Goal: Task Accomplishment & Management: Complete application form

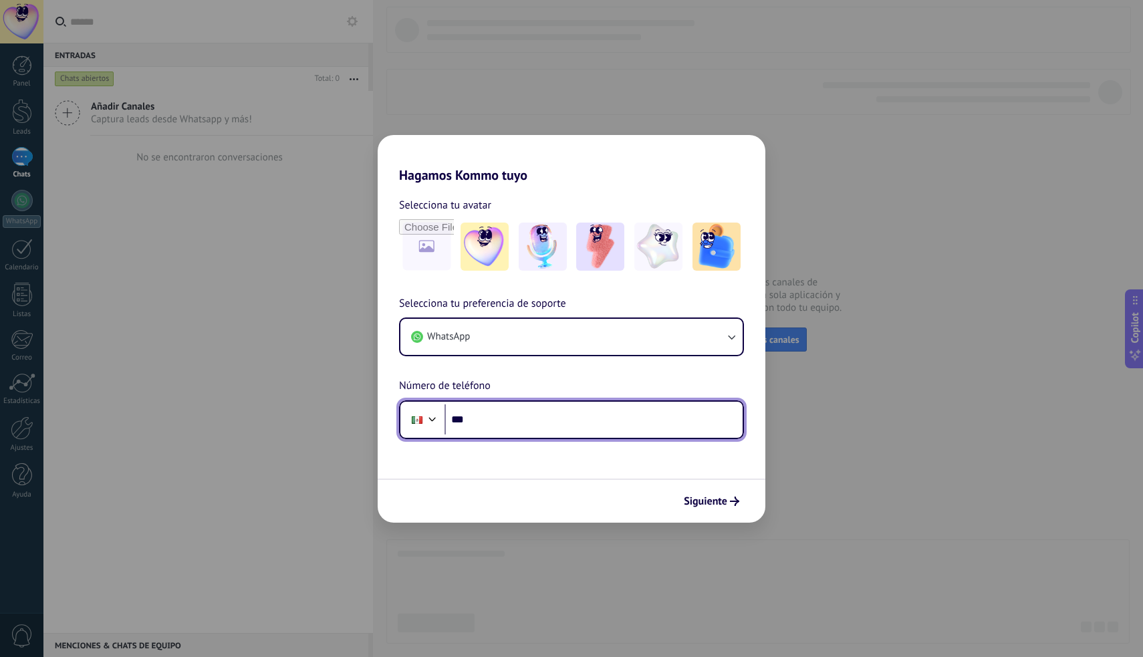
click at [557, 414] on input "***" at bounding box center [594, 419] width 298 height 31
type input "**********"
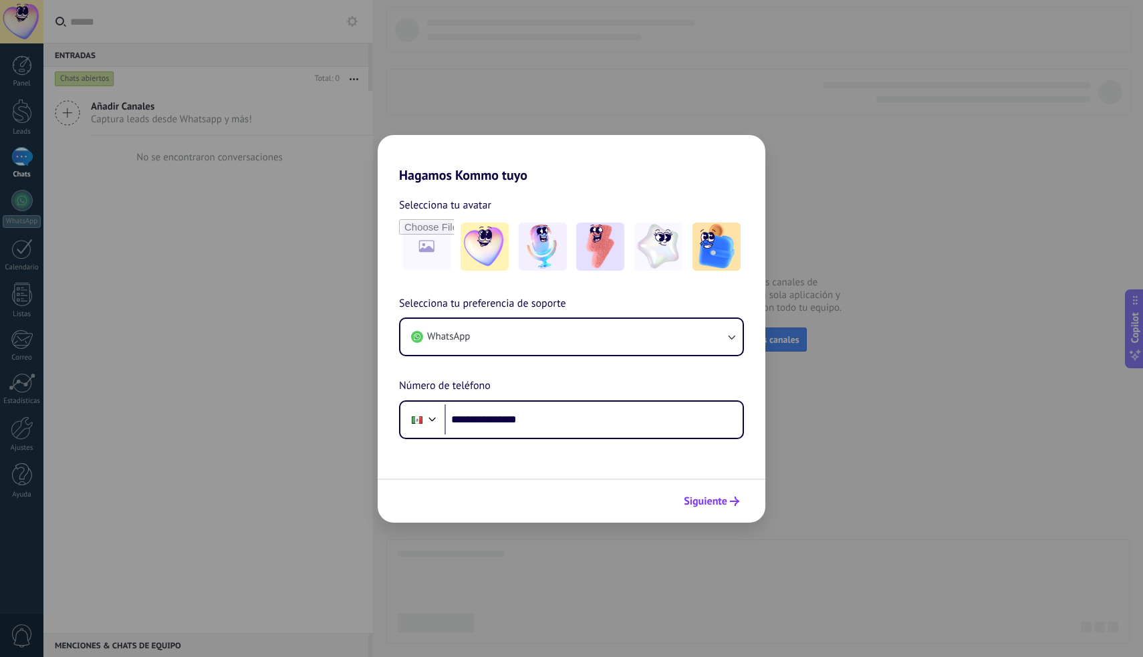
click at [721, 503] on span "Siguiente" at bounding box center [705, 501] width 43 height 9
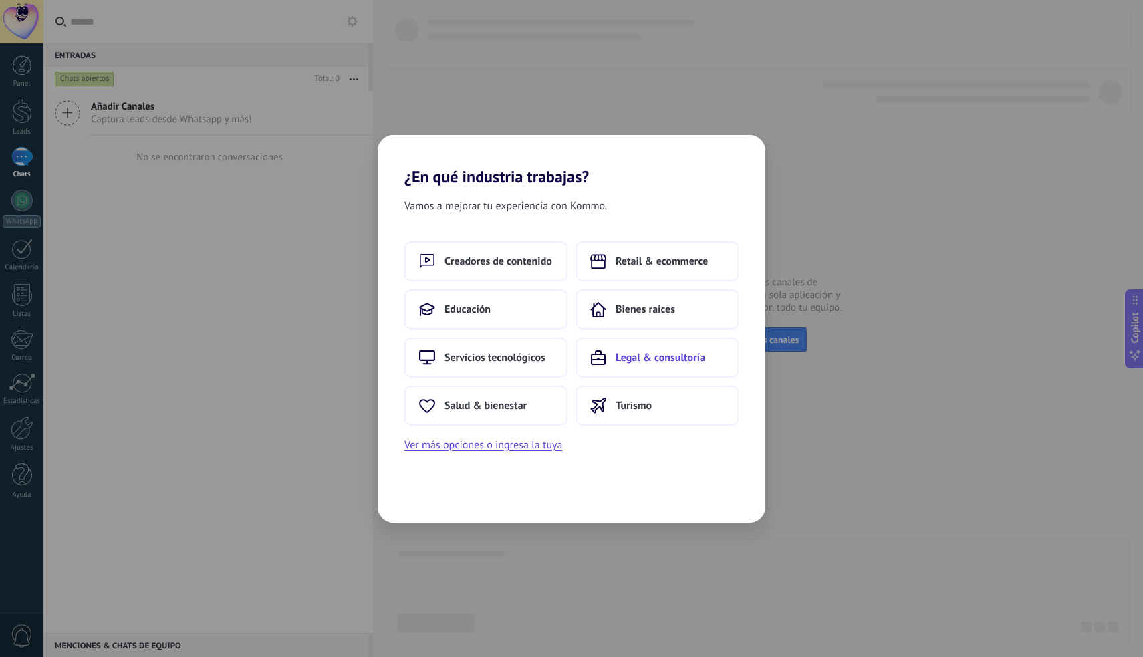
click at [613, 365] on button "Legal & consultoría" at bounding box center [657, 358] width 163 height 40
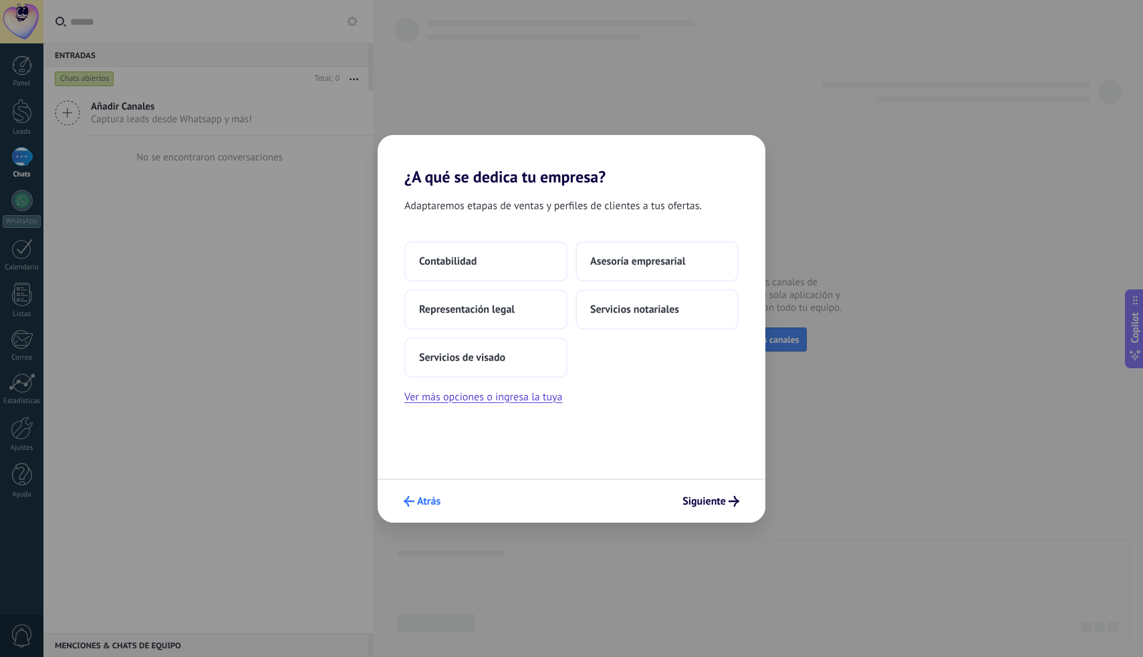
click at [431, 499] on span "Atrás" at bounding box center [428, 501] width 23 height 9
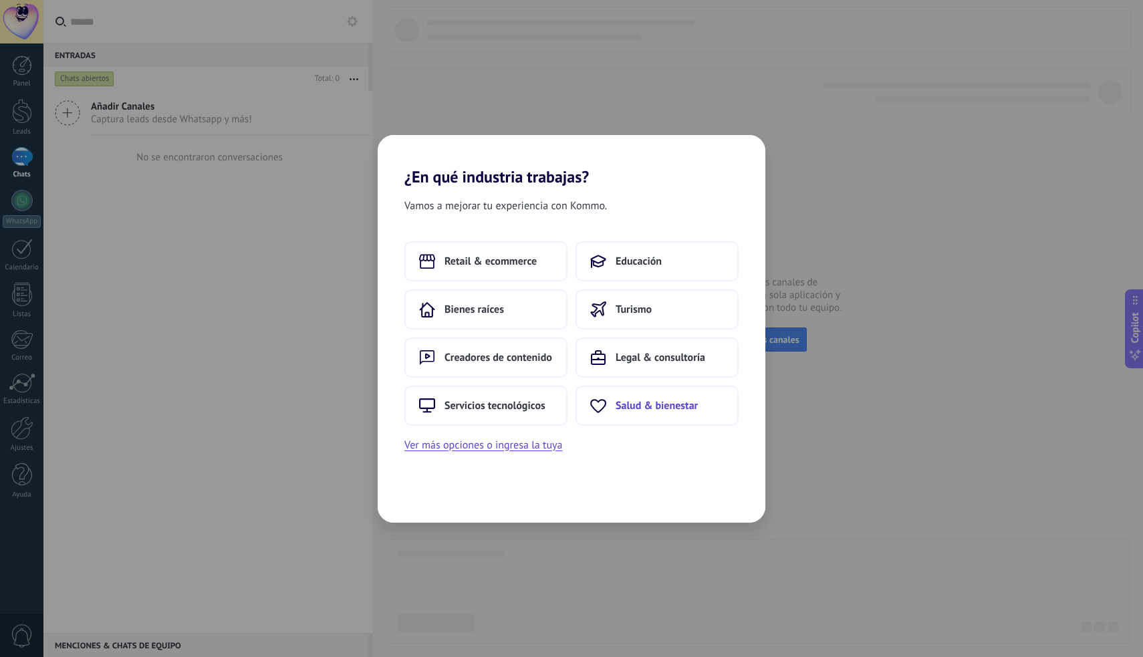
click at [614, 403] on button "Salud & bienestar" at bounding box center [657, 406] width 163 height 40
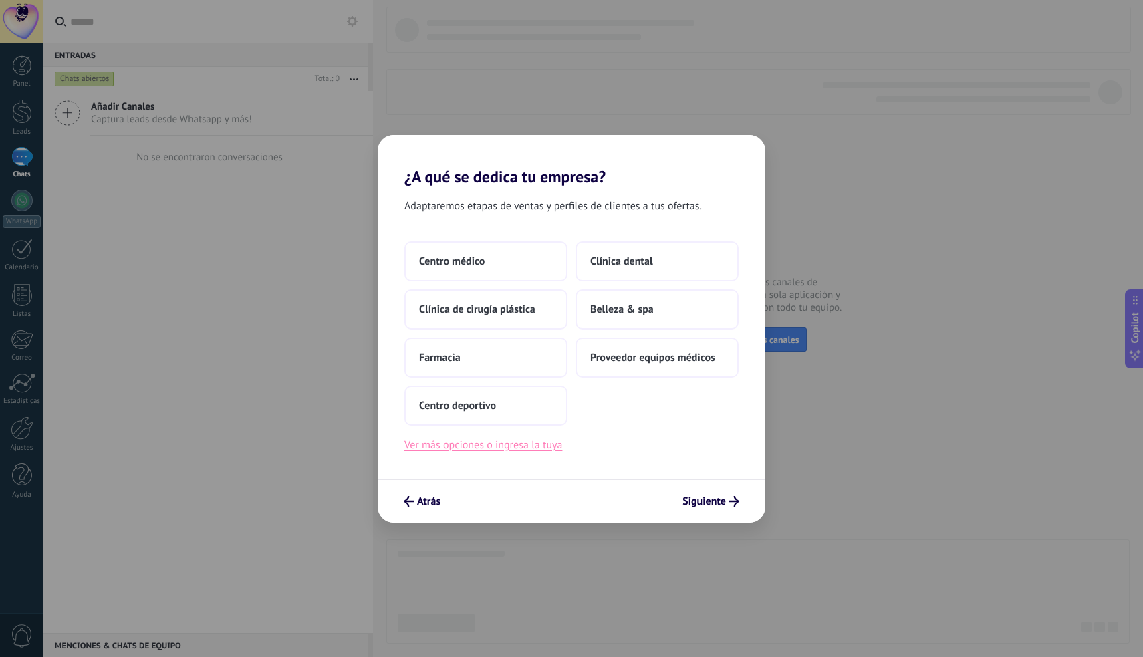
click at [453, 448] on button "Ver más opciones o ingresa la tuya" at bounding box center [483, 445] width 158 height 17
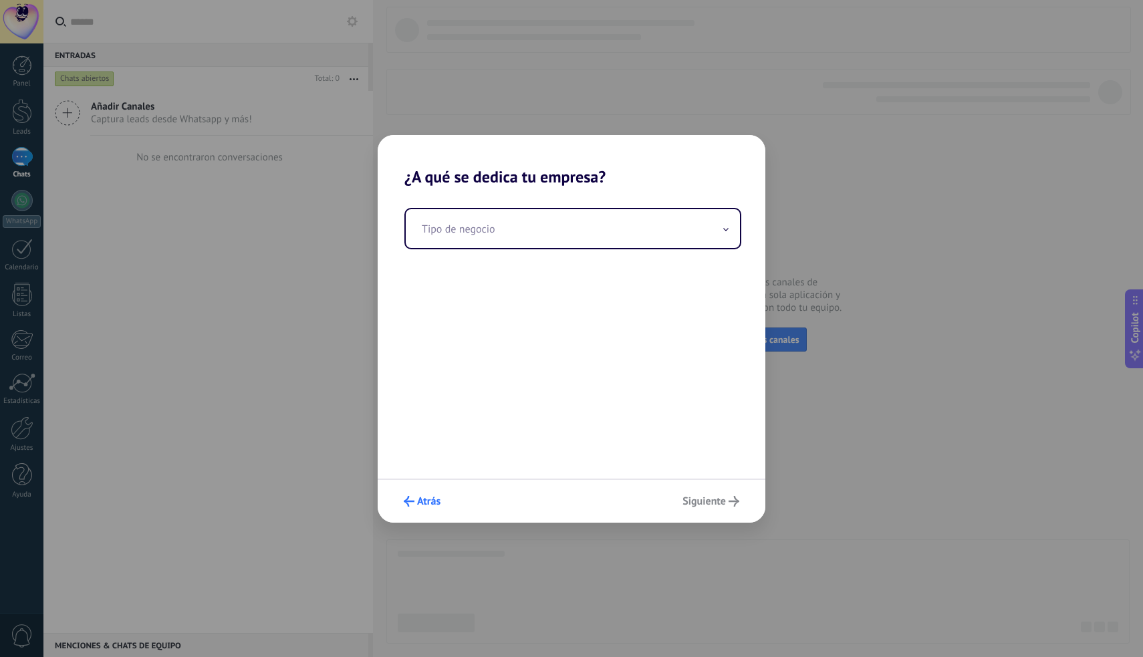
click at [433, 497] on span "Atrás" at bounding box center [428, 501] width 23 height 9
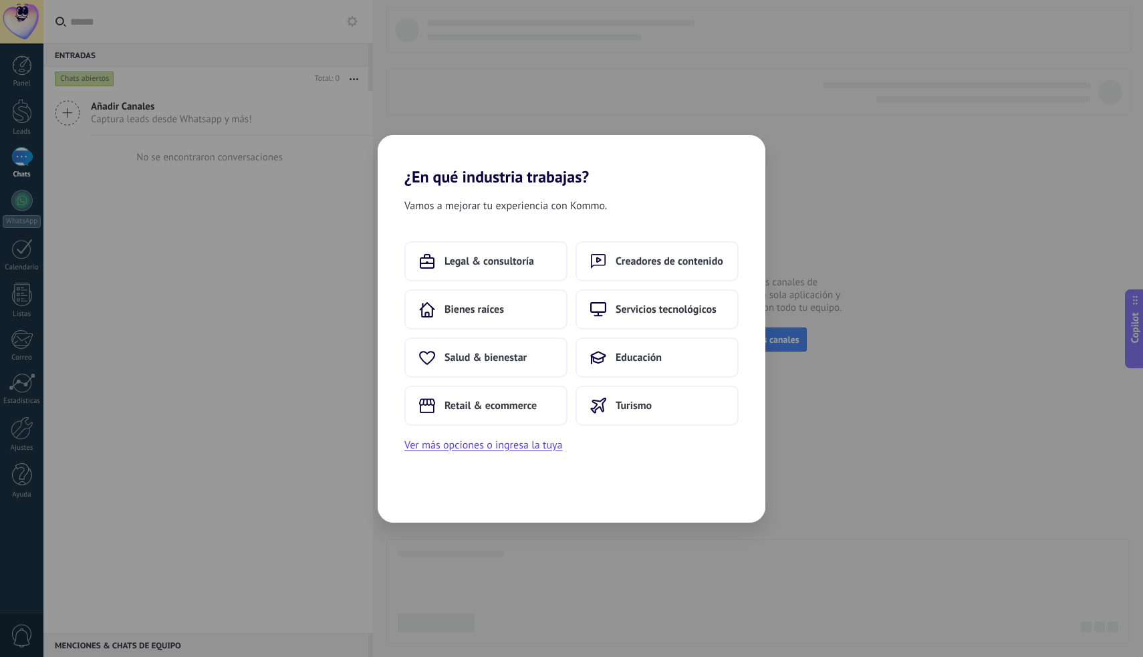
click at [433, 497] on div "Vamos a mejorar tu experiencia con Kommo. Legal & consultoría Creadores de cont…" at bounding box center [572, 354] width 388 height 336
click at [524, 259] on span "Legal & consultoría" at bounding box center [490, 261] width 90 height 13
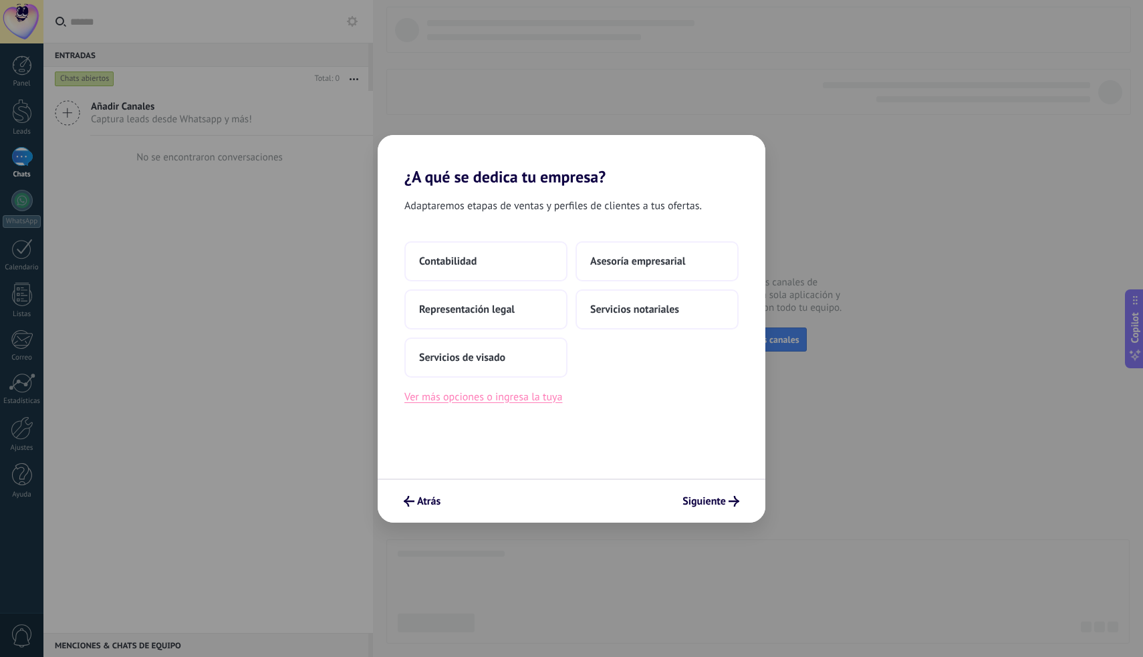
click at [492, 402] on button "Ver más opciones o ingresa la tuya" at bounding box center [483, 396] width 158 height 17
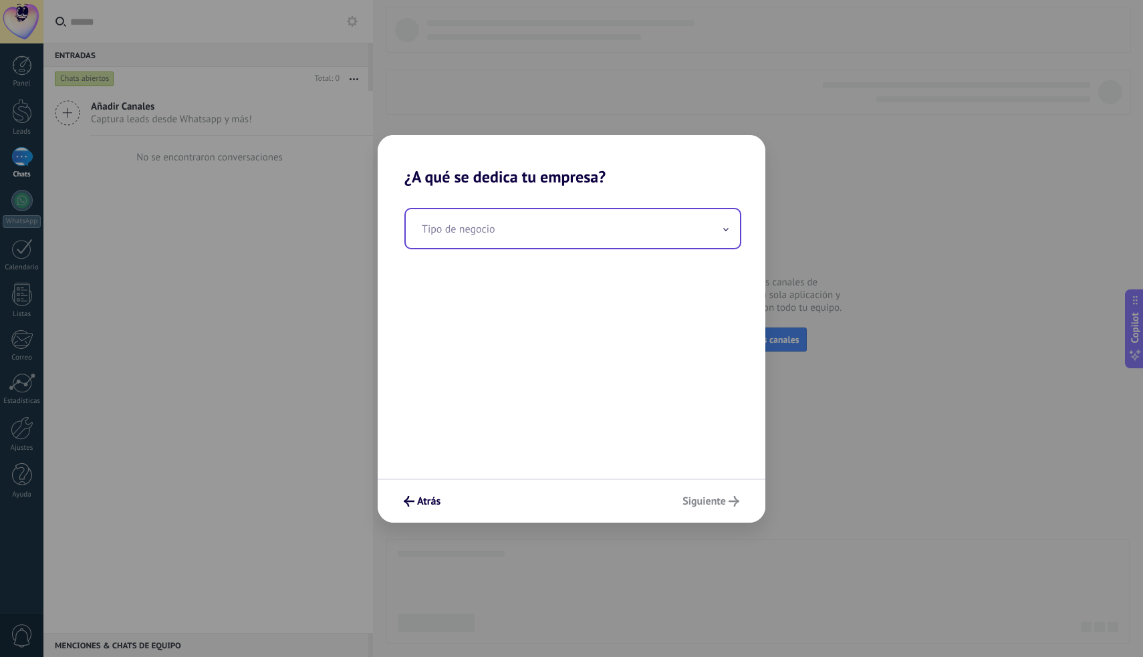
click at [553, 217] on input "text" at bounding box center [573, 228] width 334 height 39
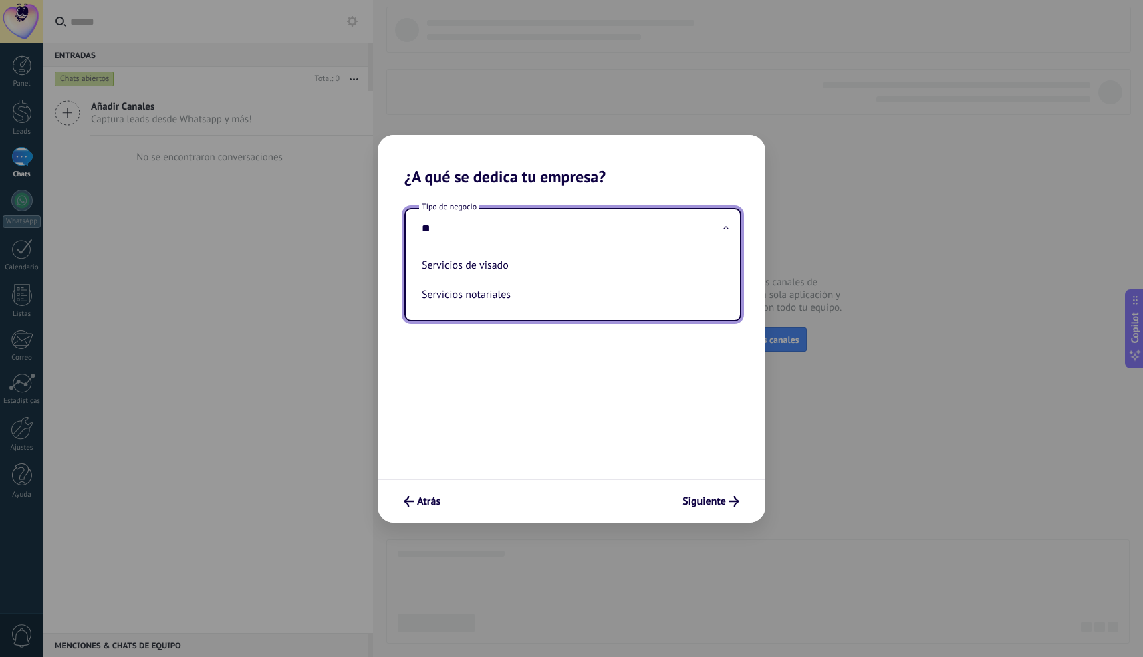
type input "*"
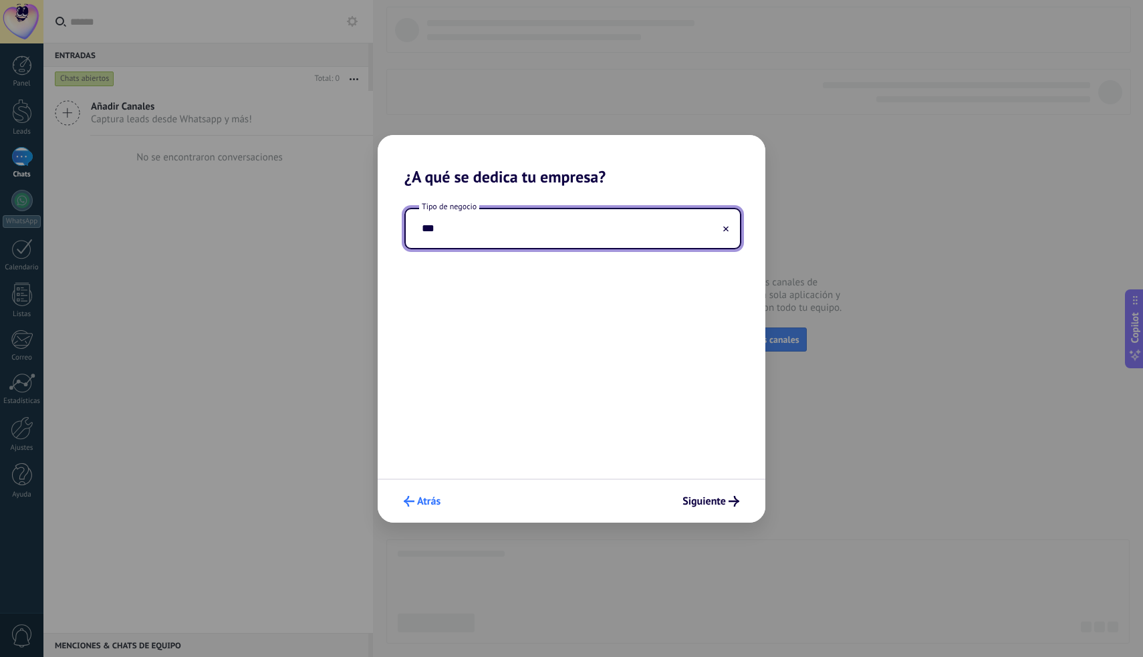
type input "***"
click at [426, 499] on span "Atrás" at bounding box center [428, 501] width 23 height 9
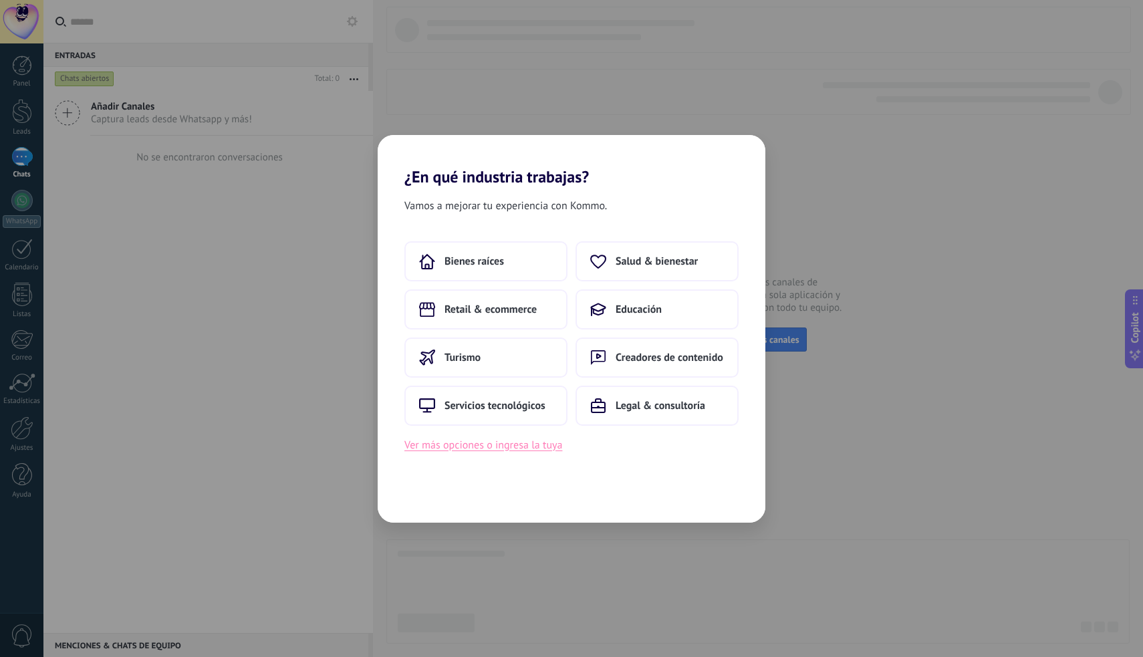
click at [515, 448] on button "Ver más opciones o ingresa la tuya" at bounding box center [483, 445] width 158 height 17
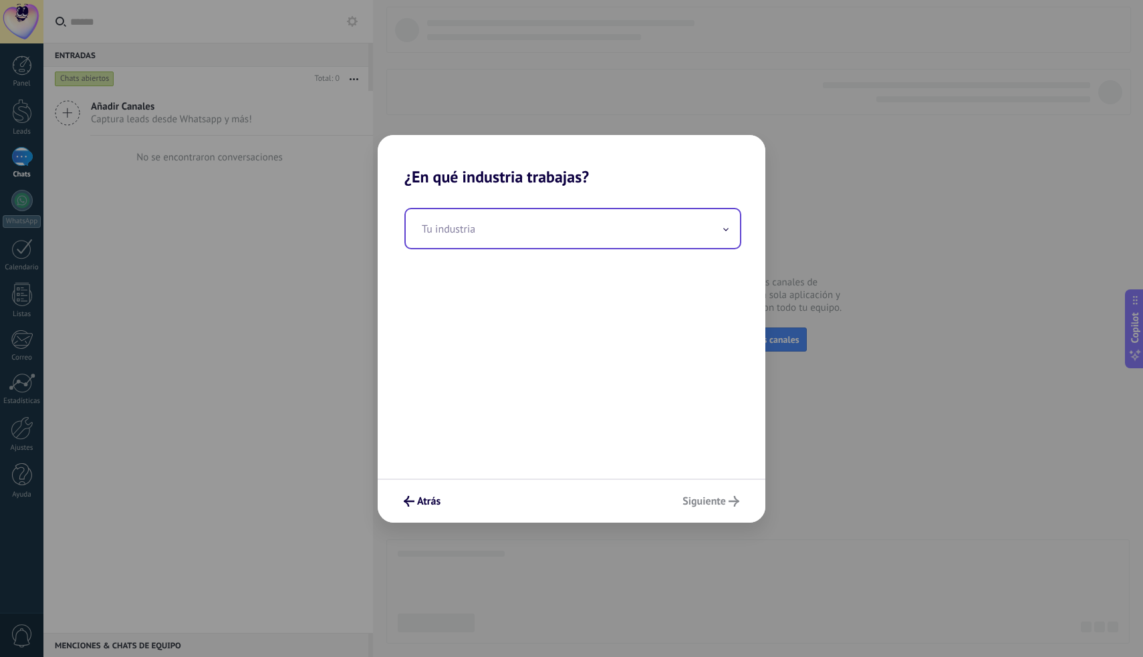
click at [501, 237] on input "text" at bounding box center [573, 228] width 334 height 39
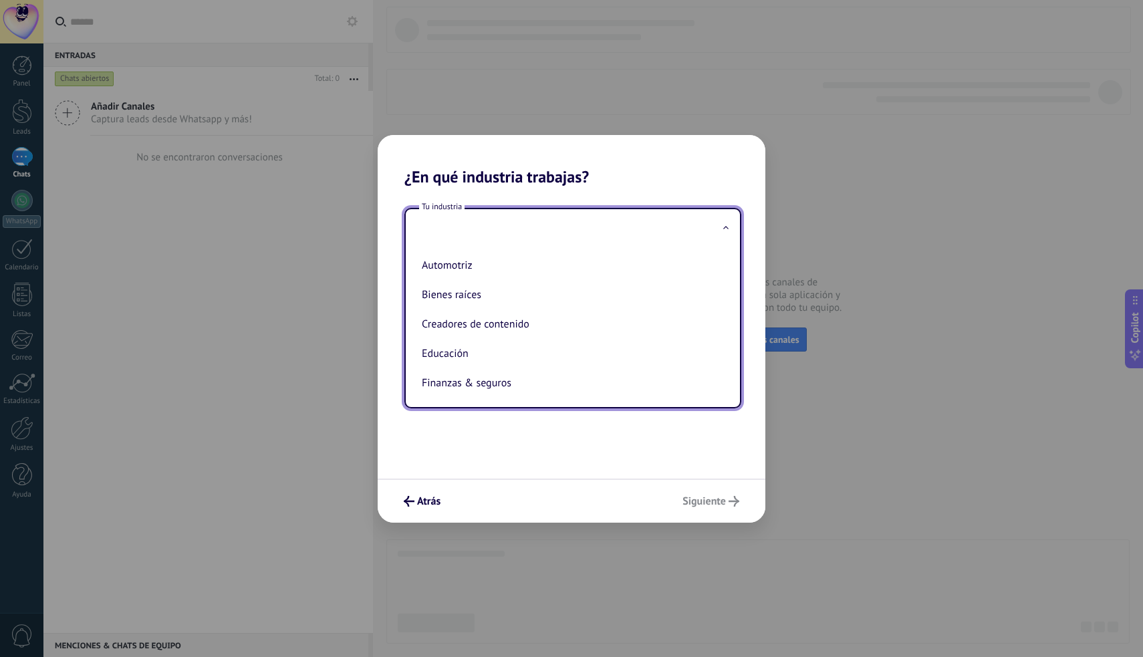
type input "*"
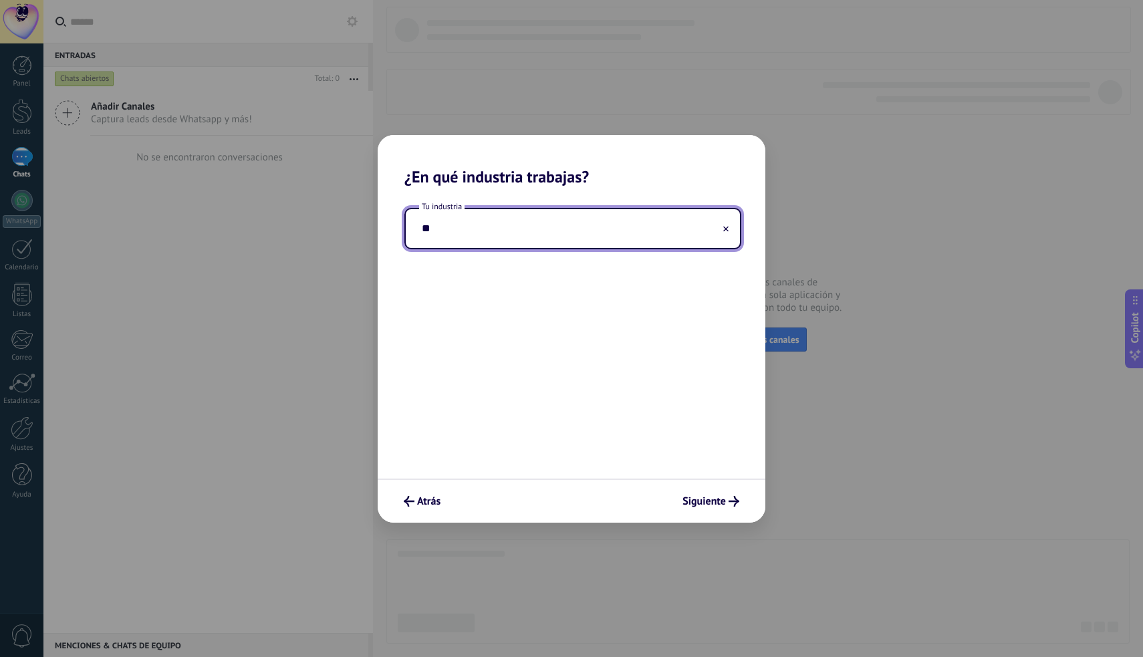
type input "*"
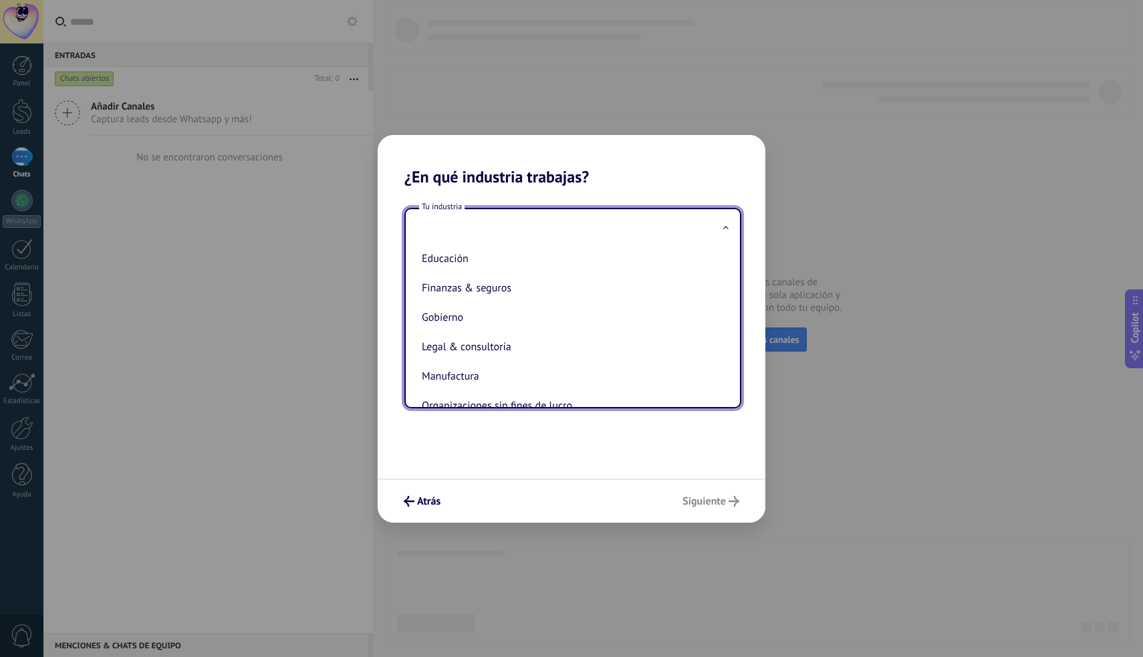
scroll to position [104, 0]
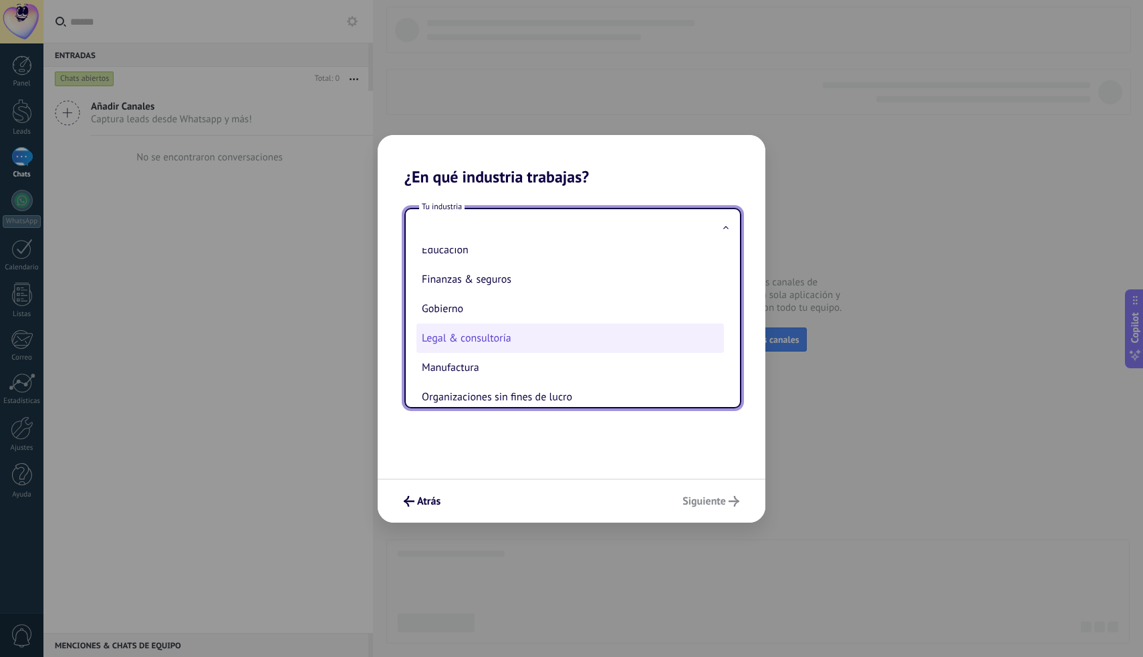
click at [517, 342] on li "Legal & consultoría" at bounding box center [569, 338] width 307 height 29
type input "**********"
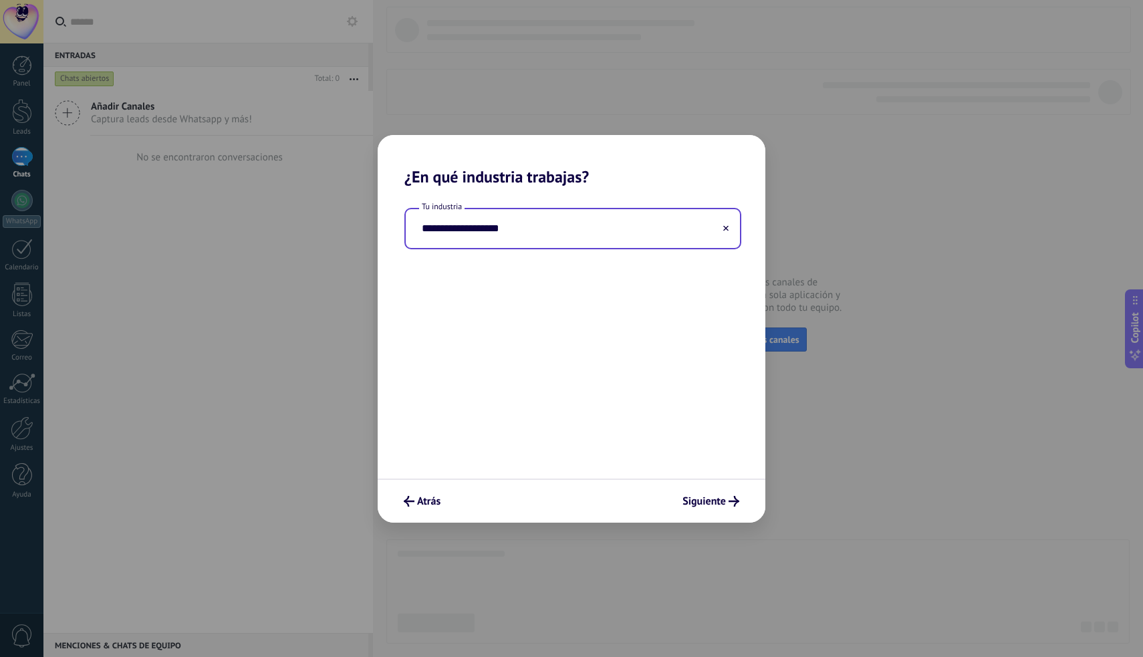
click at [523, 239] on input "**********" at bounding box center [573, 228] width 334 height 39
click at [697, 501] on span "Siguiente" at bounding box center [703, 501] width 43 height 9
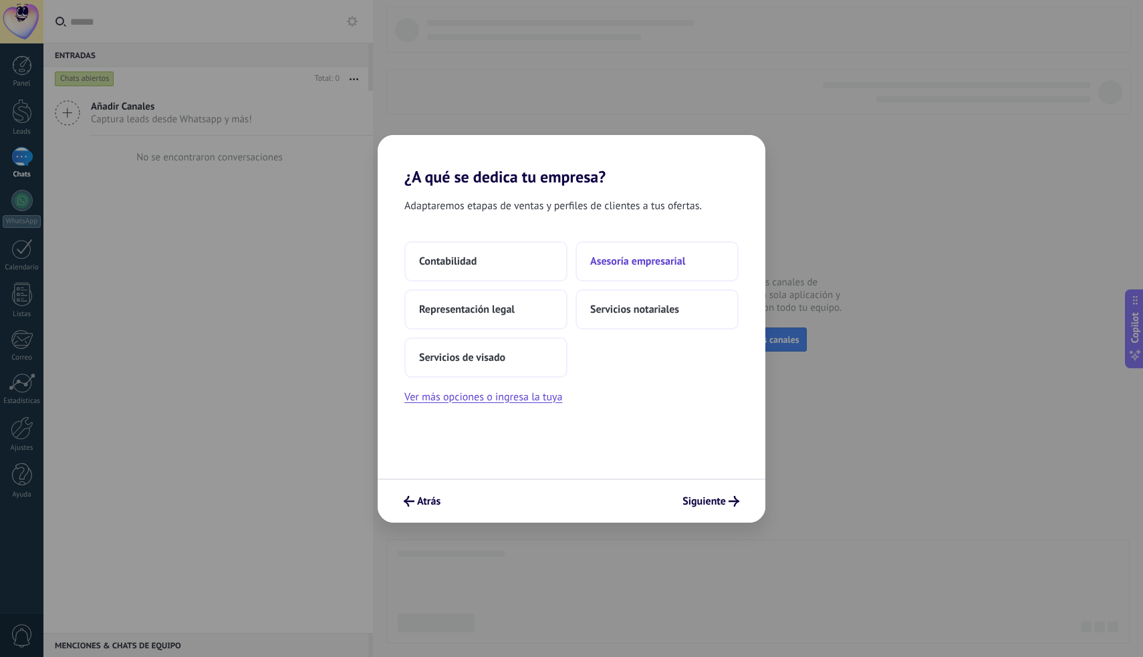
click at [616, 259] on span "Asesoría empresarial" at bounding box center [637, 261] width 95 height 13
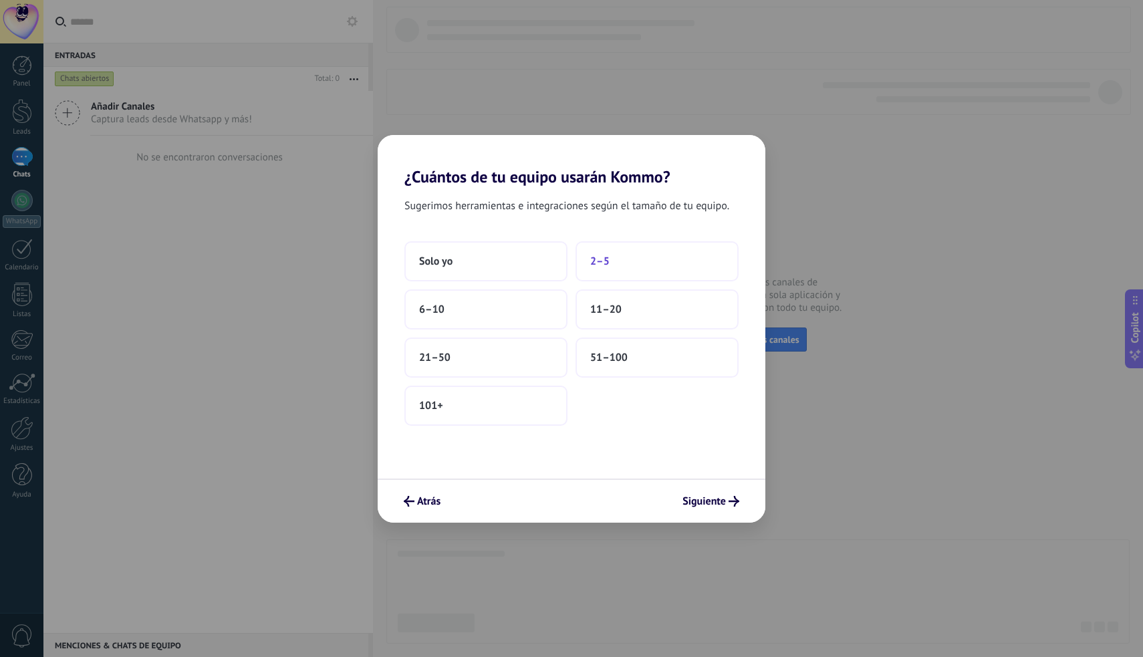
click at [604, 259] on span "2–5" at bounding box center [599, 261] width 19 height 13
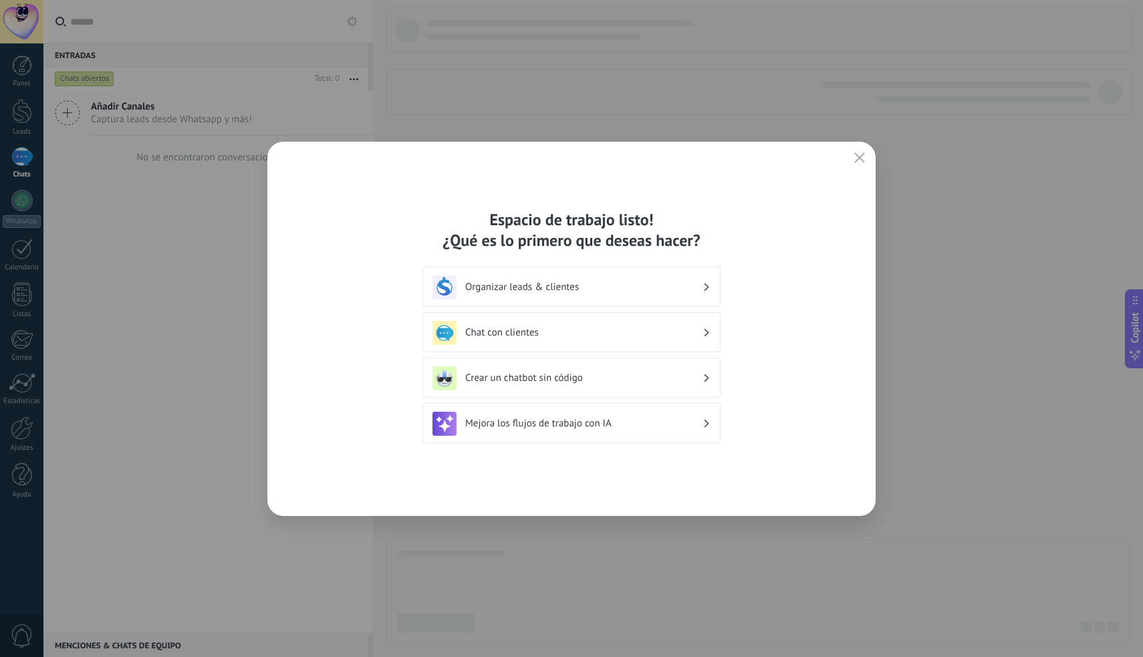
click at [626, 292] on h3 "Organizar leads & clientes" at bounding box center [583, 287] width 237 height 13
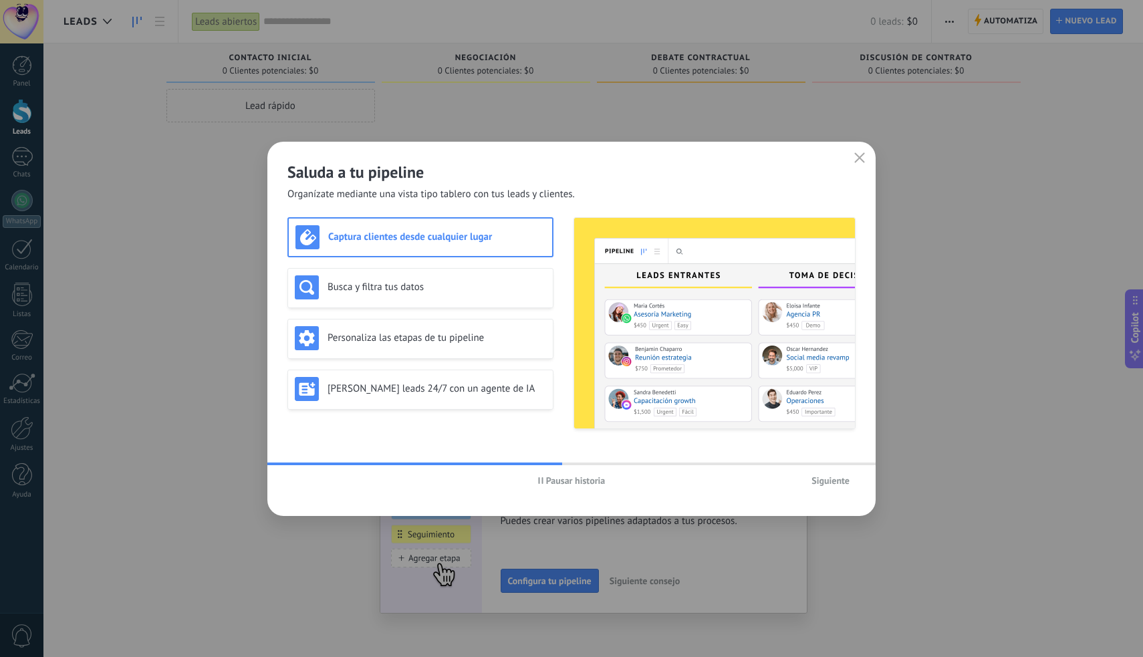
click at [830, 478] on span "Siguiente" at bounding box center [831, 480] width 38 height 9
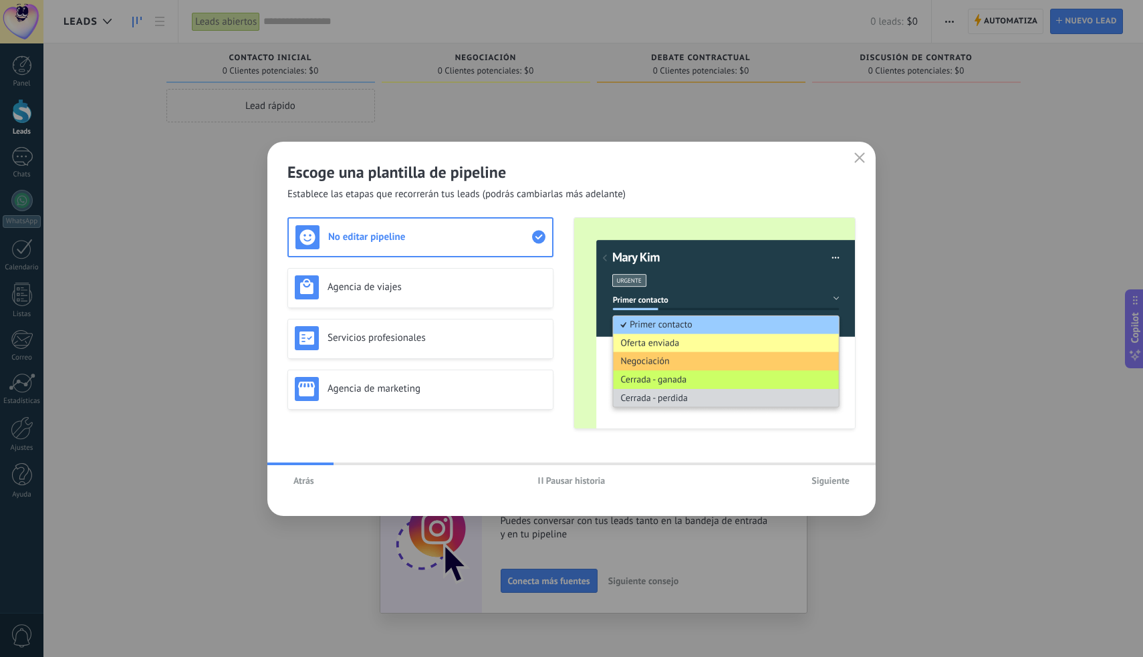
click at [830, 478] on span "Siguiente" at bounding box center [831, 480] width 38 height 9
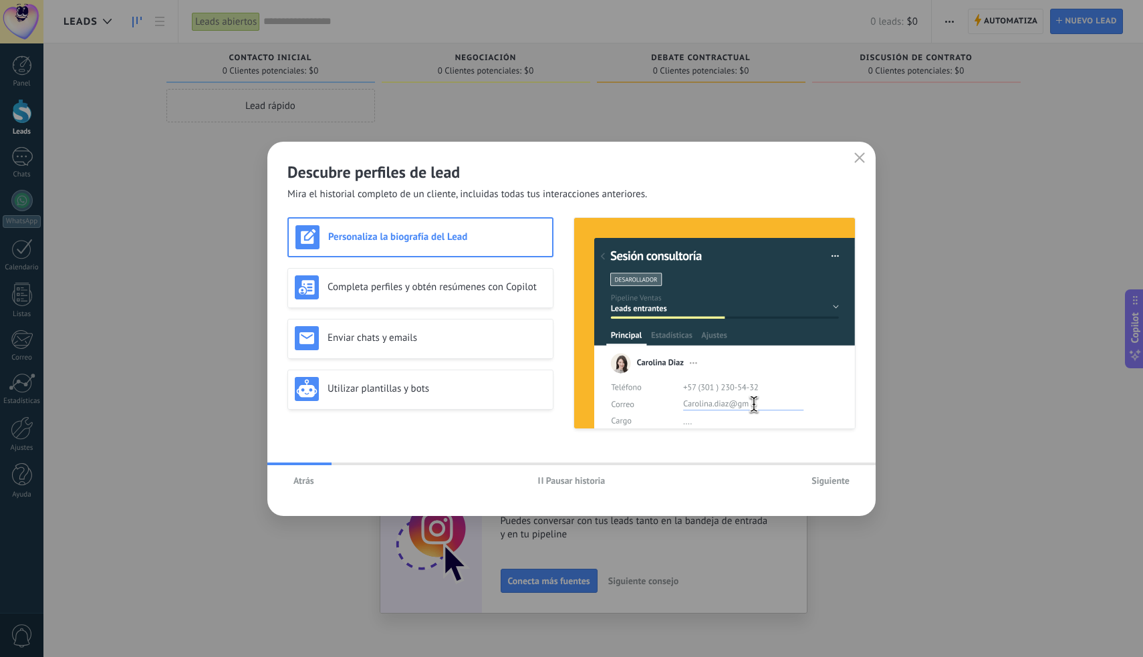
click at [830, 478] on span "Siguiente" at bounding box center [831, 480] width 38 height 9
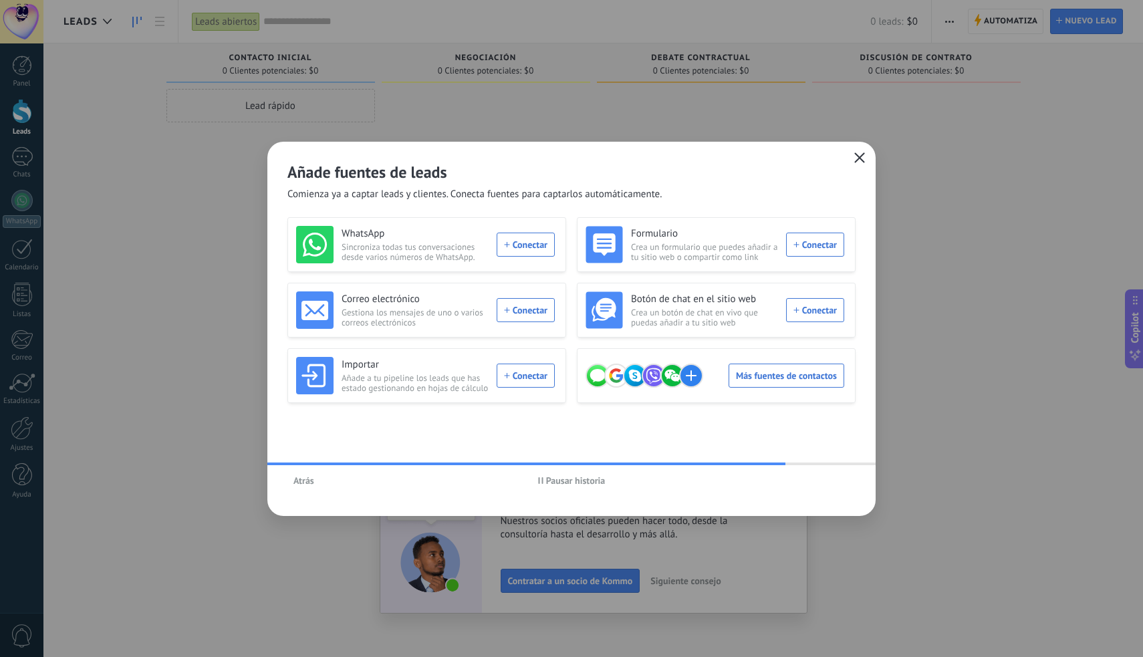
click at [860, 155] on icon "button" at bounding box center [859, 157] width 11 height 11
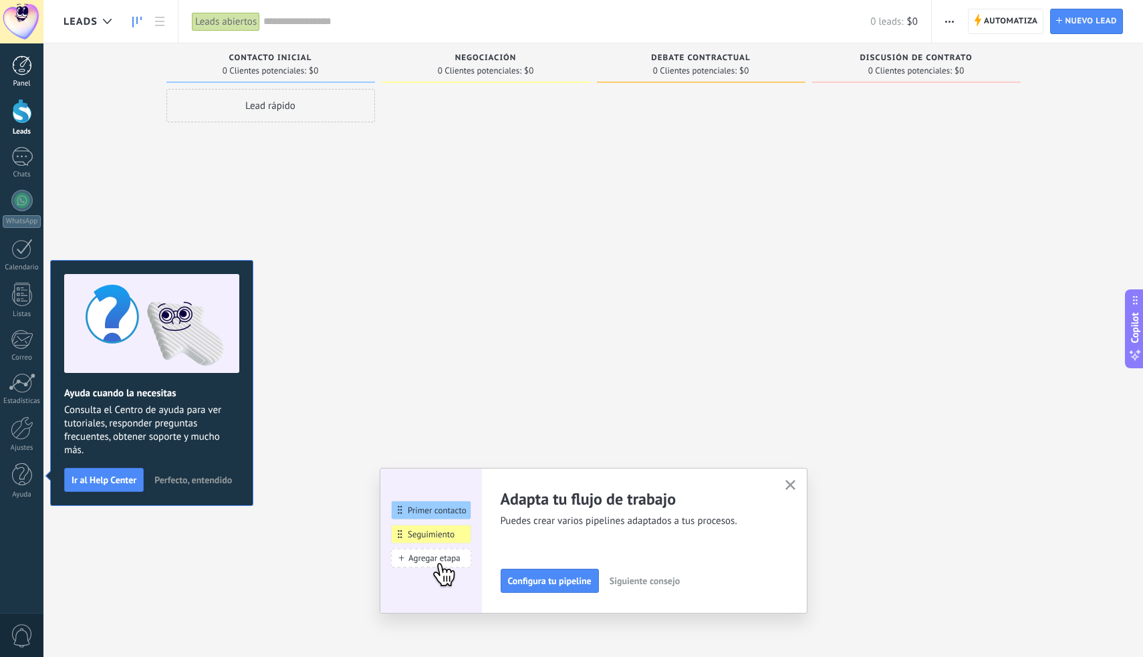
click at [31, 66] on div at bounding box center [22, 65] width 20 height 20
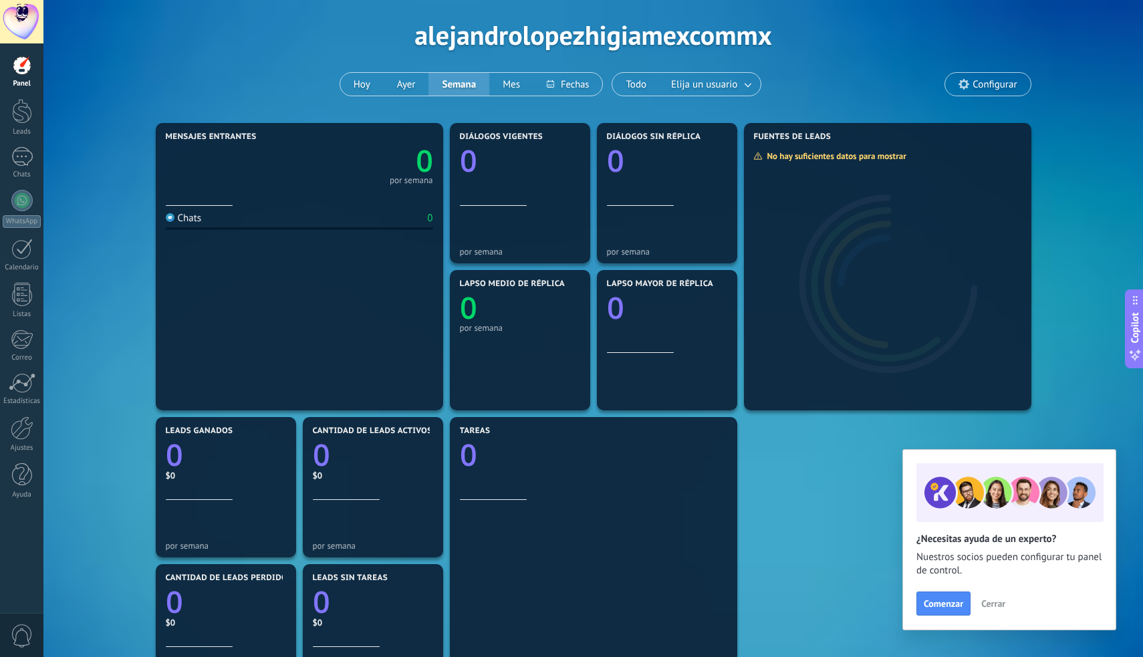
scroll to position [25, 0]
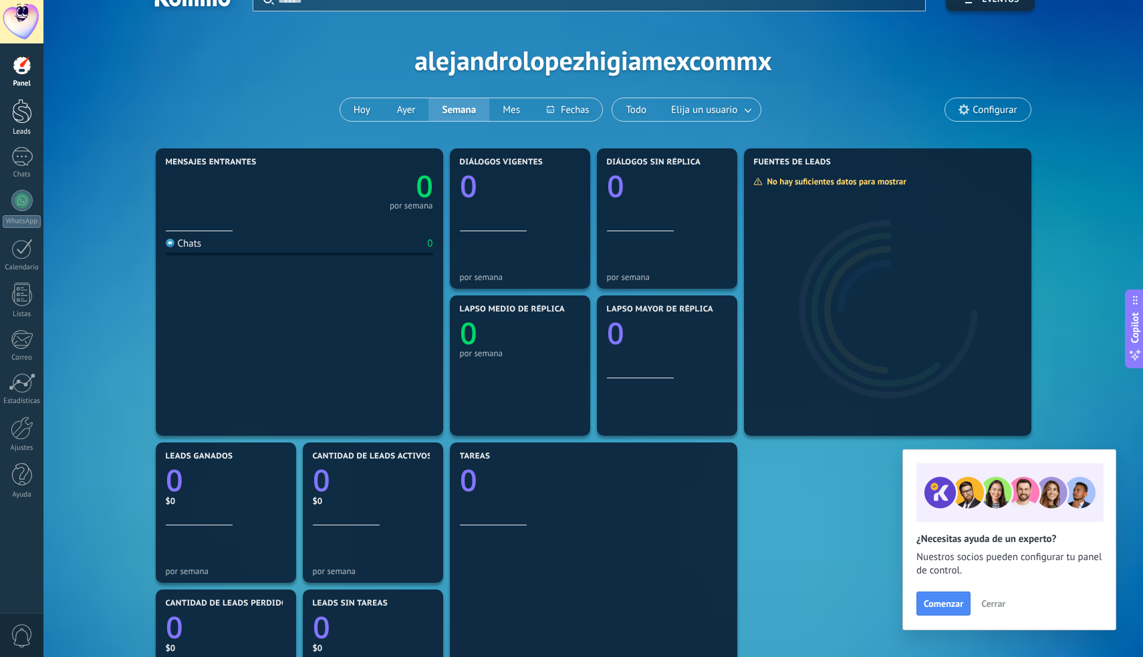
click at [25, 112] on div at bounding box center [22, 111] width 20 height 25
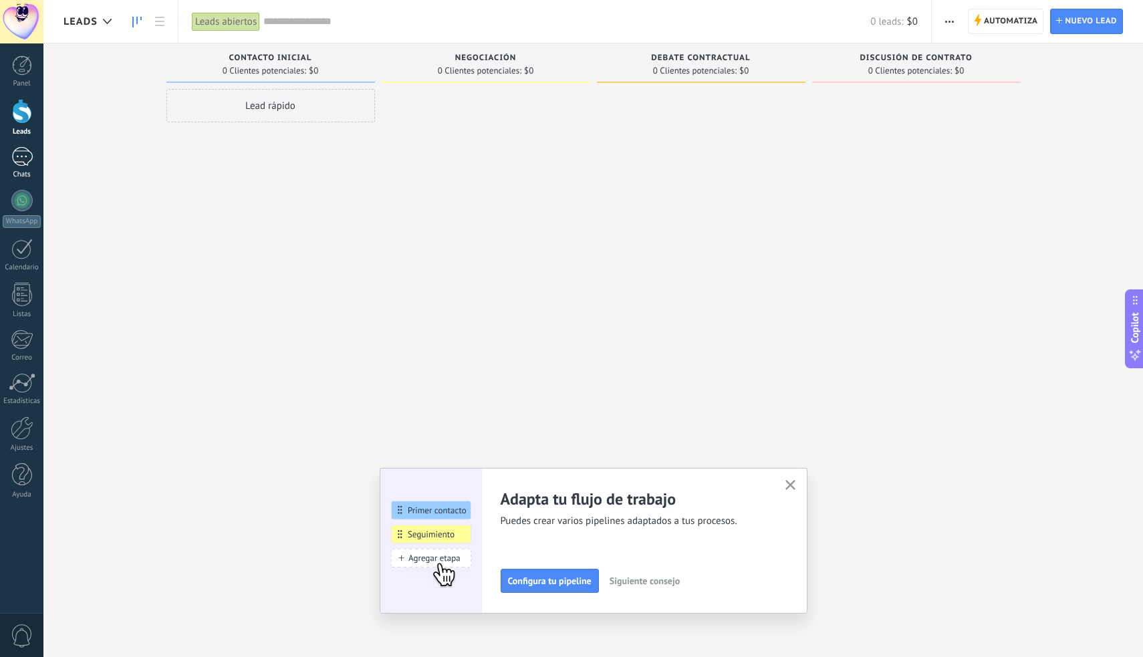
click at [27, 163] on div at bounding box center [21, 156] width 21 height 19
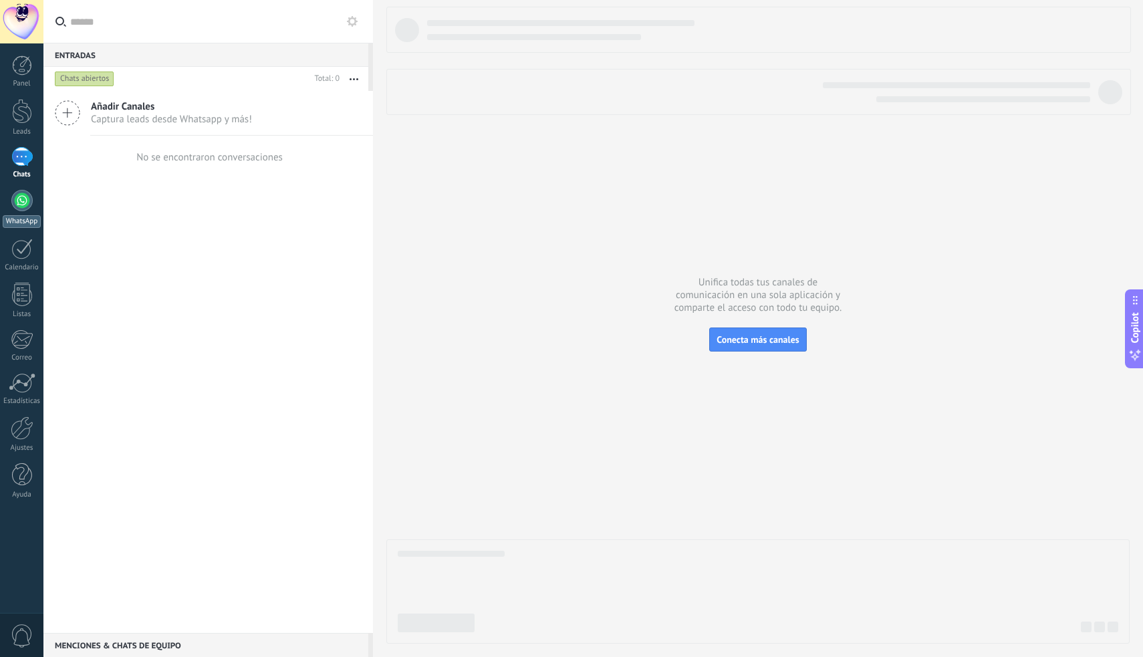
click at [23, 193] on div at bounding box center [21, 200] width 21 height 21
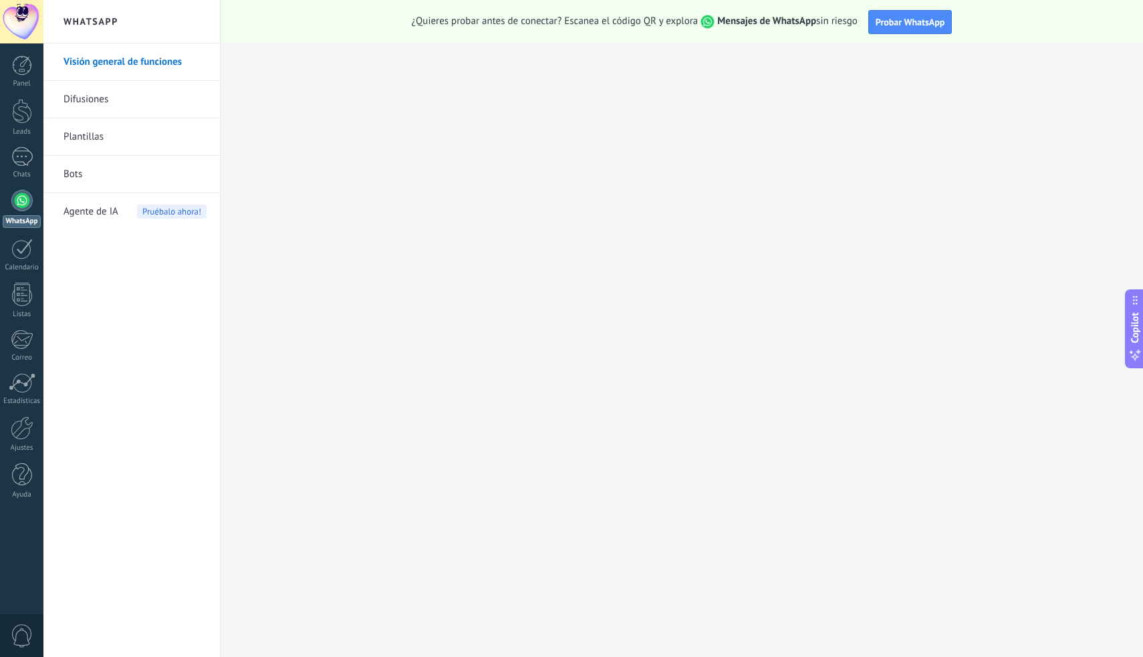
click at [92, 109] on link "Difusiones" at bounding box center [135, 99] width 143 height 37
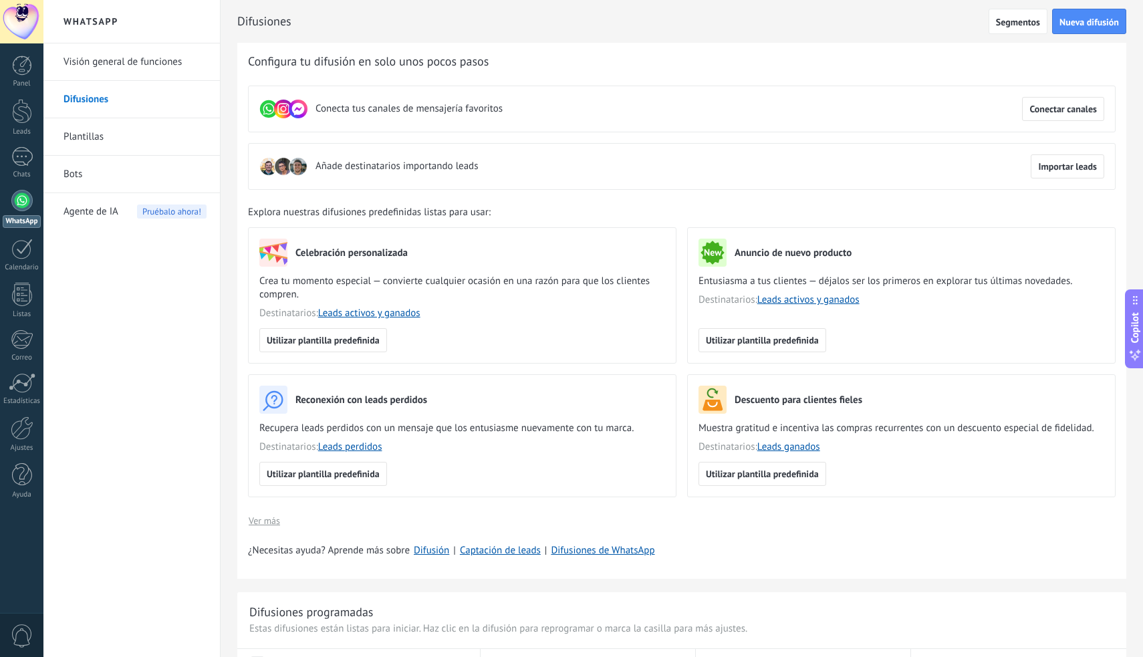
click at [98, 134] on link "Plantillas" at bounding box center [135, 136] width 143 height 37
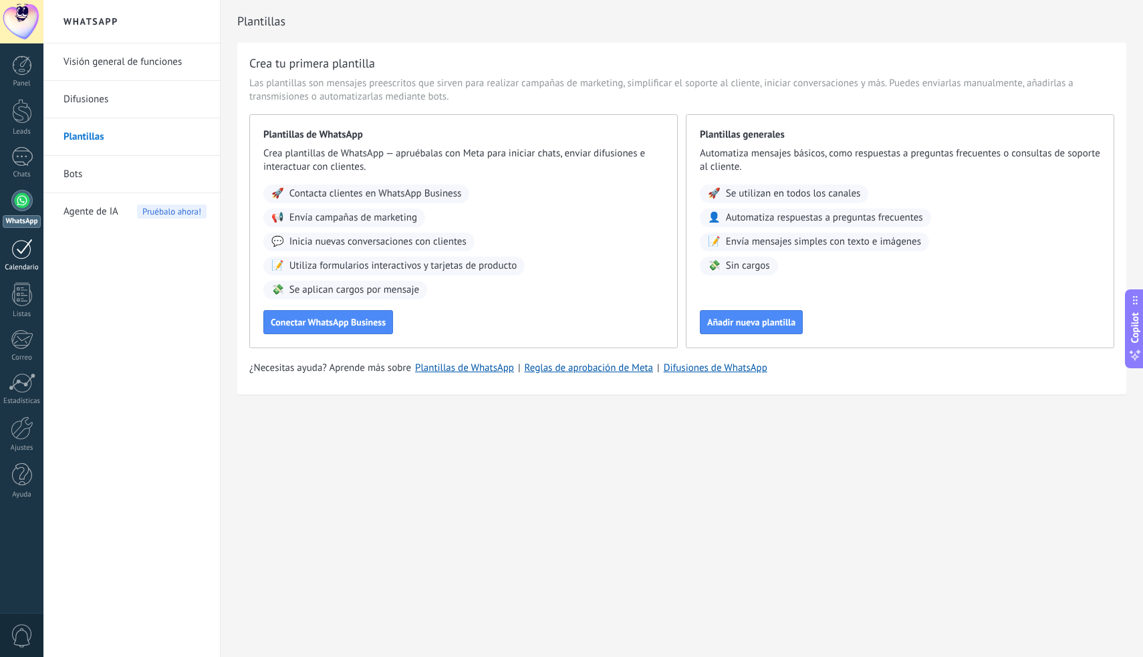
click at [29, 252] on div at bounding box center [21, 249] width 21 height 21
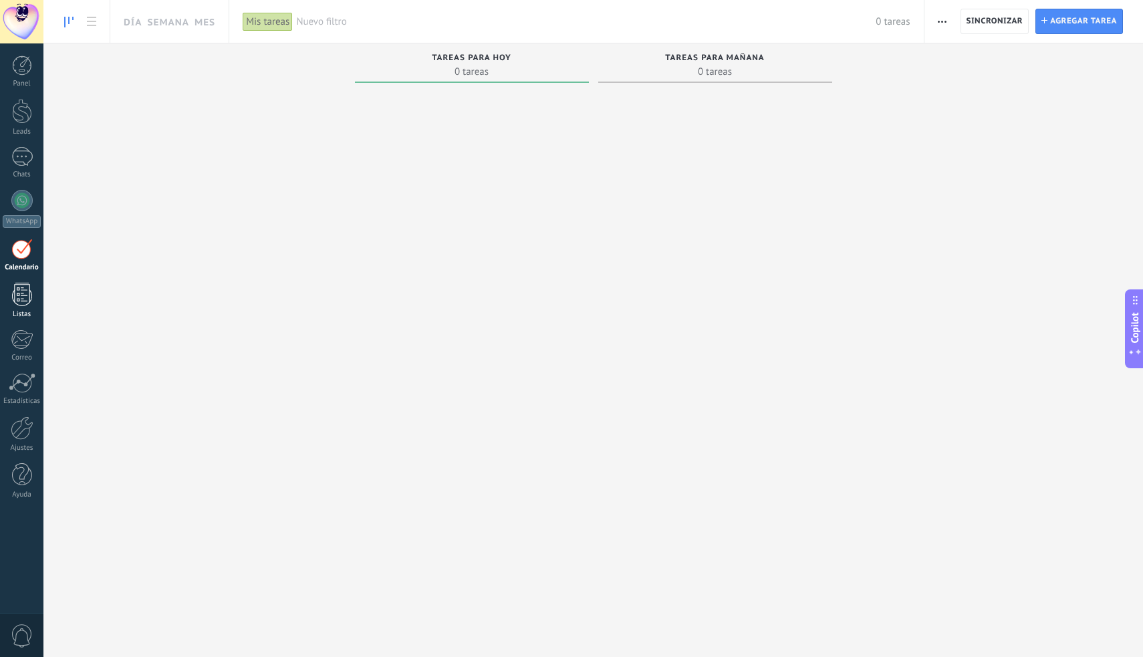
click at [23, 303] on div at bounding box center [22, 294] width 20 height 23
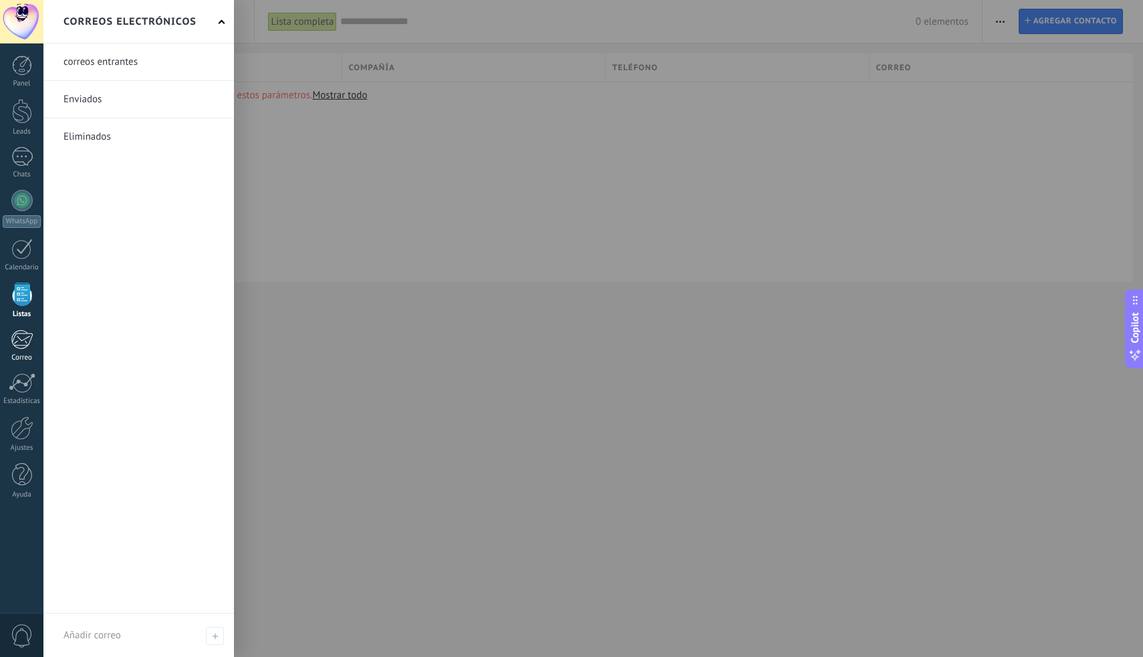
click at [27, 346] on div at bounding box center [22, 340] width 22 height 20
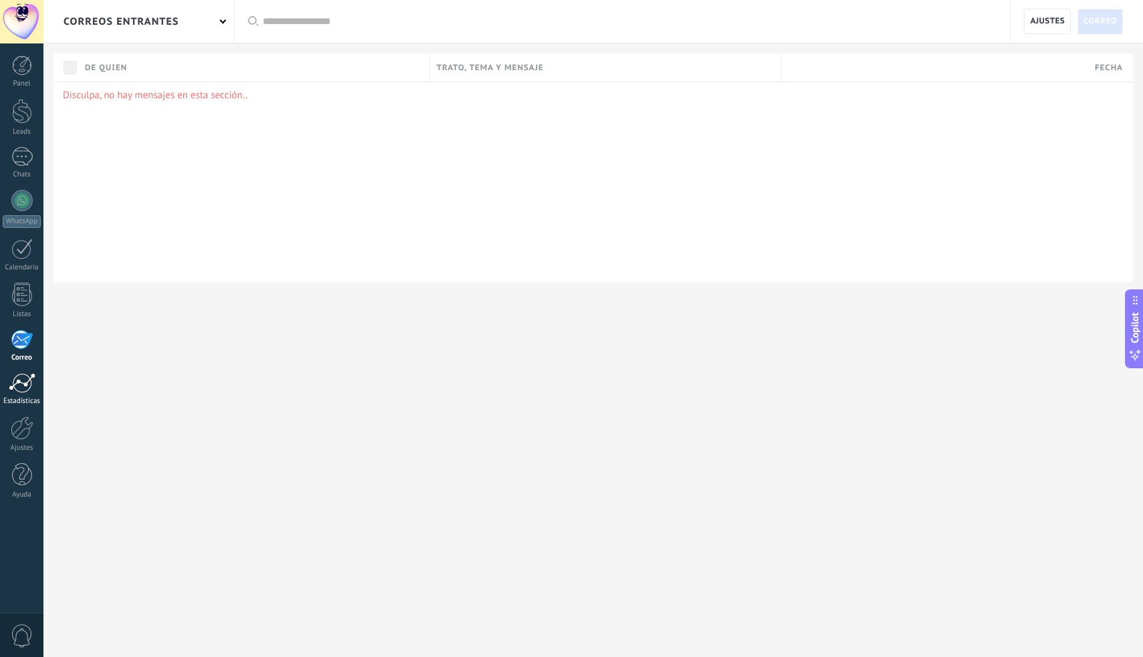
click at [30, 384] on div at bounding box center [22, 383] width 27 height 20
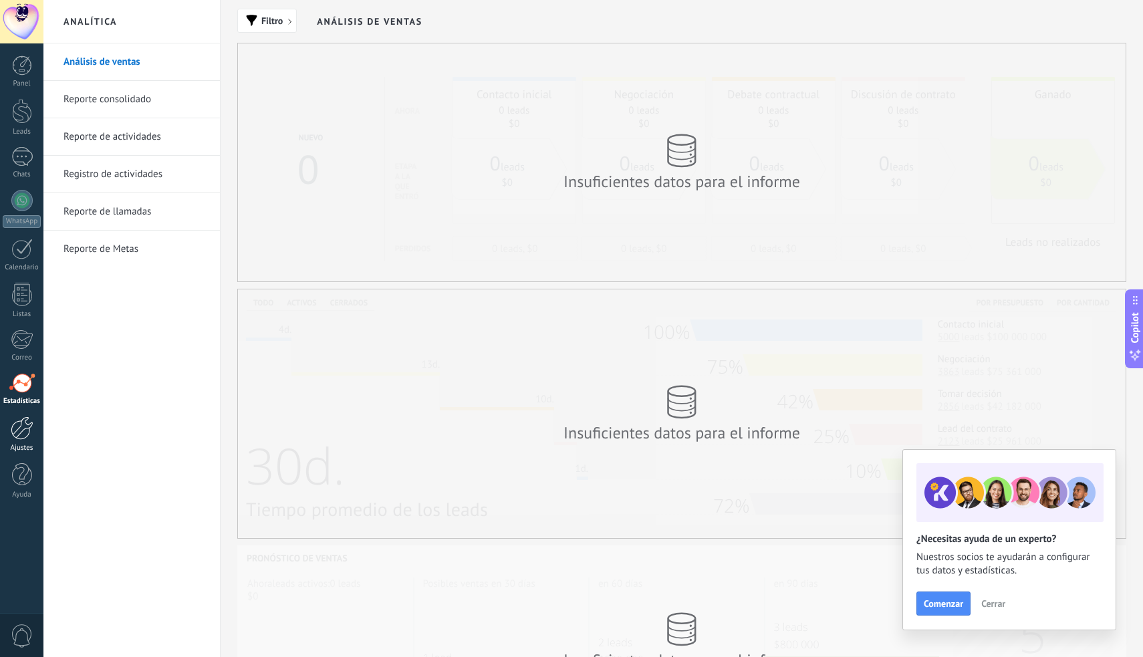
click at [25, 434] on div at bounding box center [22, 427] width 23 height 23
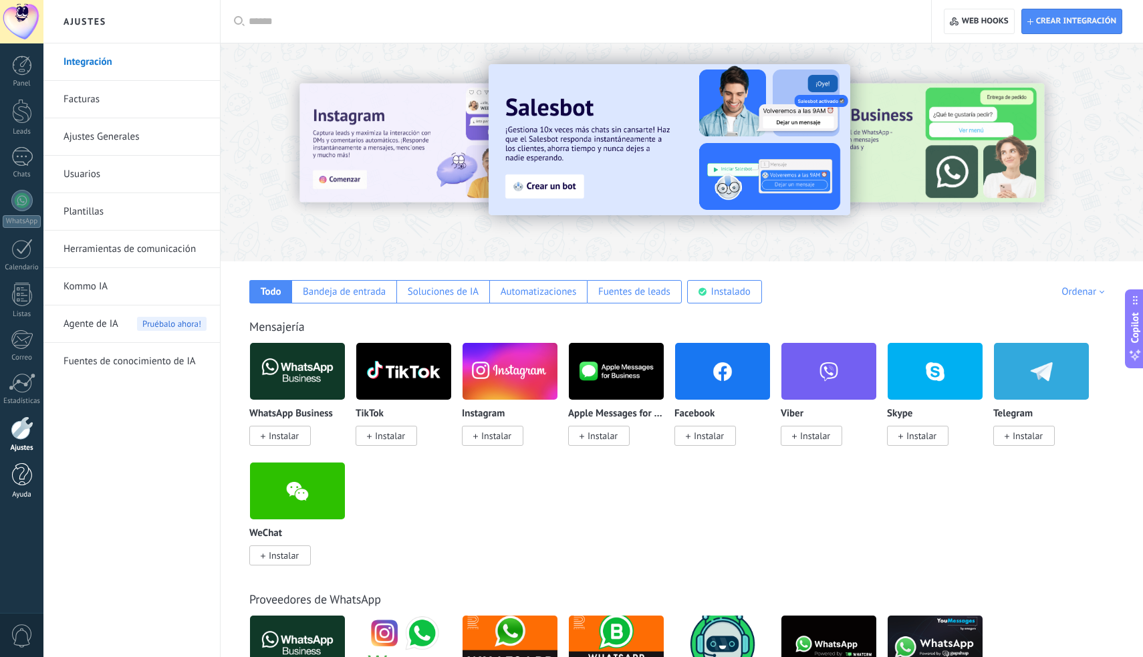
click at [19, 475] on div at bounding box center [22, 474] width 20 height 23
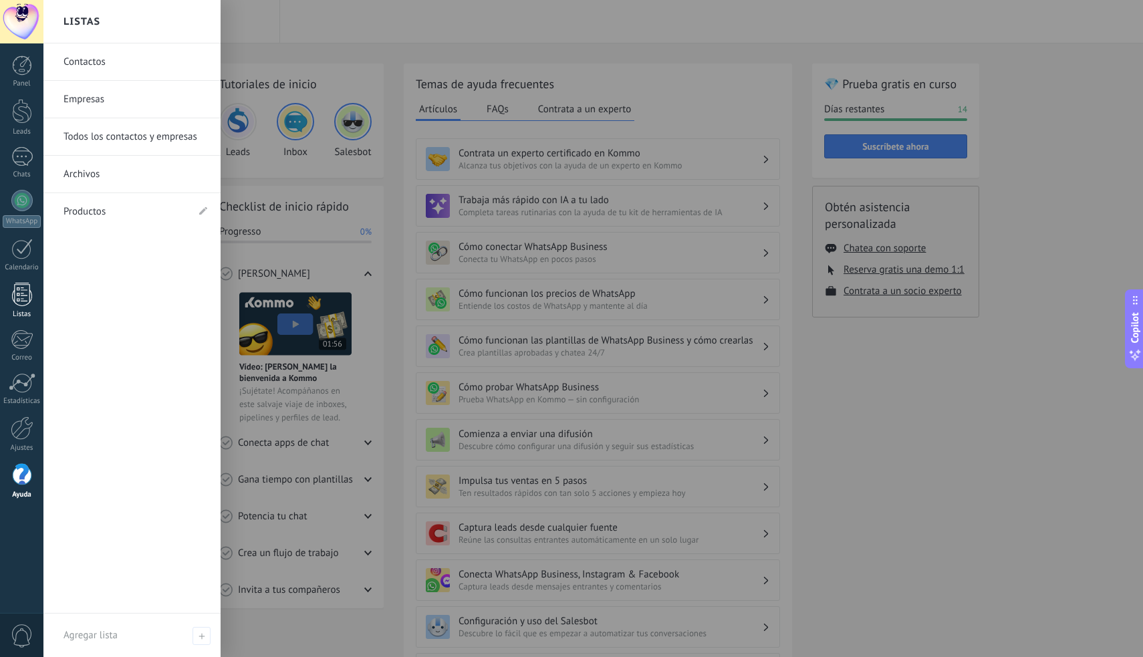
click at [26, 295] on div at bounding box center [22, 294] width 20 height 23
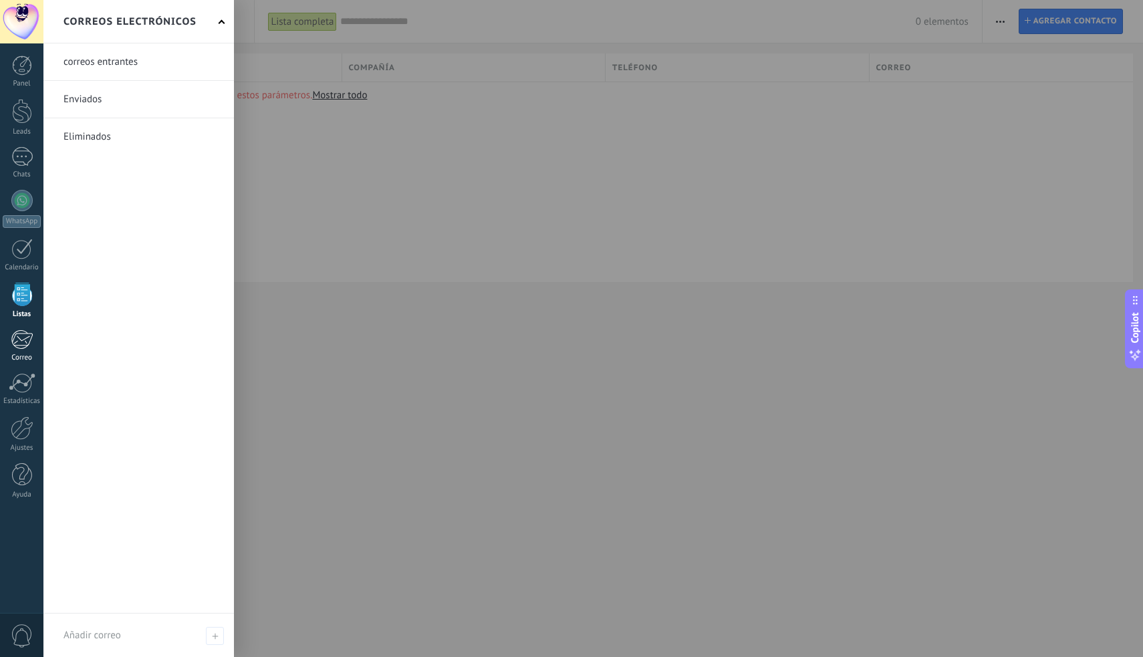
click at [25, 337] on div at bounding box center [22, 340] width 22 height 20
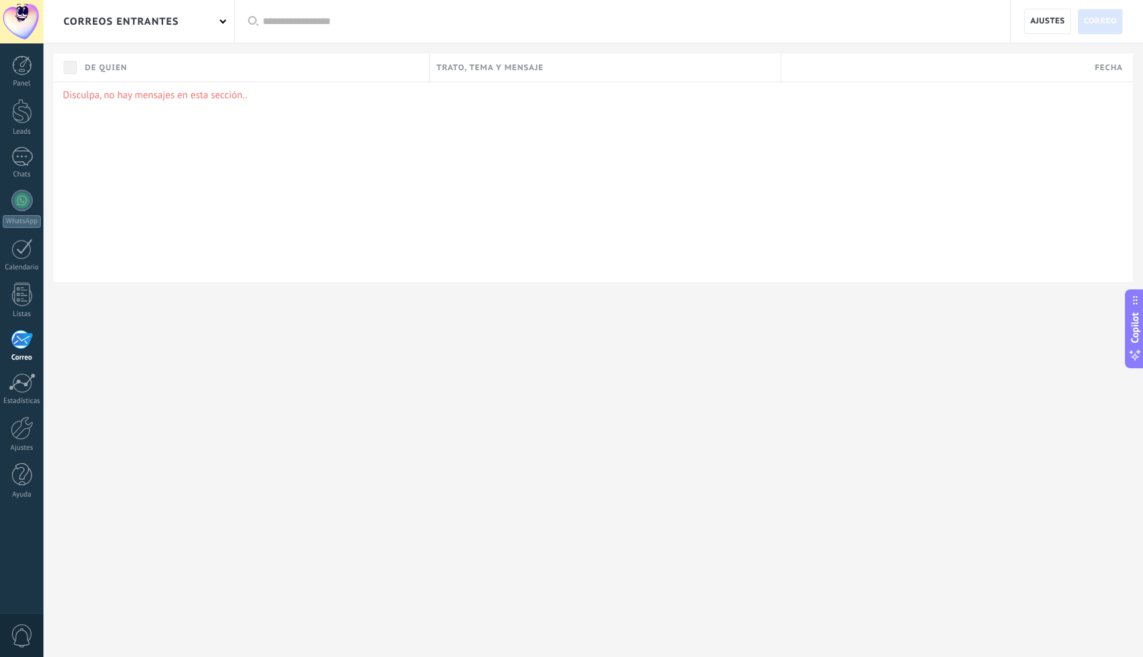
click at [193, 22] on div "correos entrantes" at bounding box center [138, 21] width 191 height 43
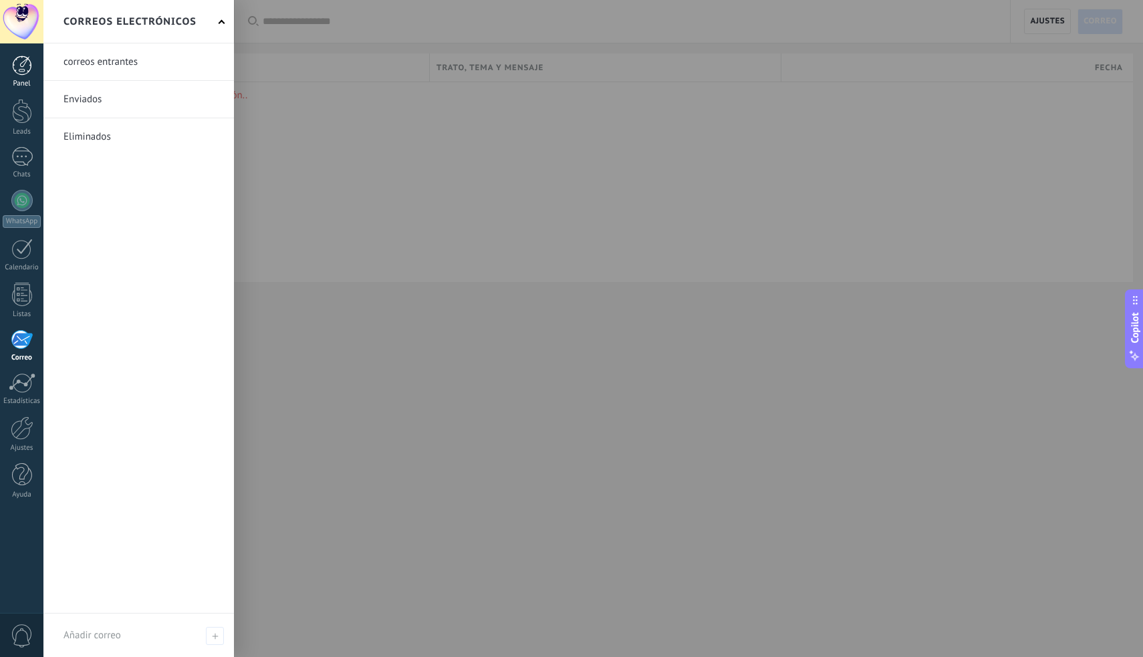
click at [22, 67] on div at bounding box center [22, 65] width 20 height 20
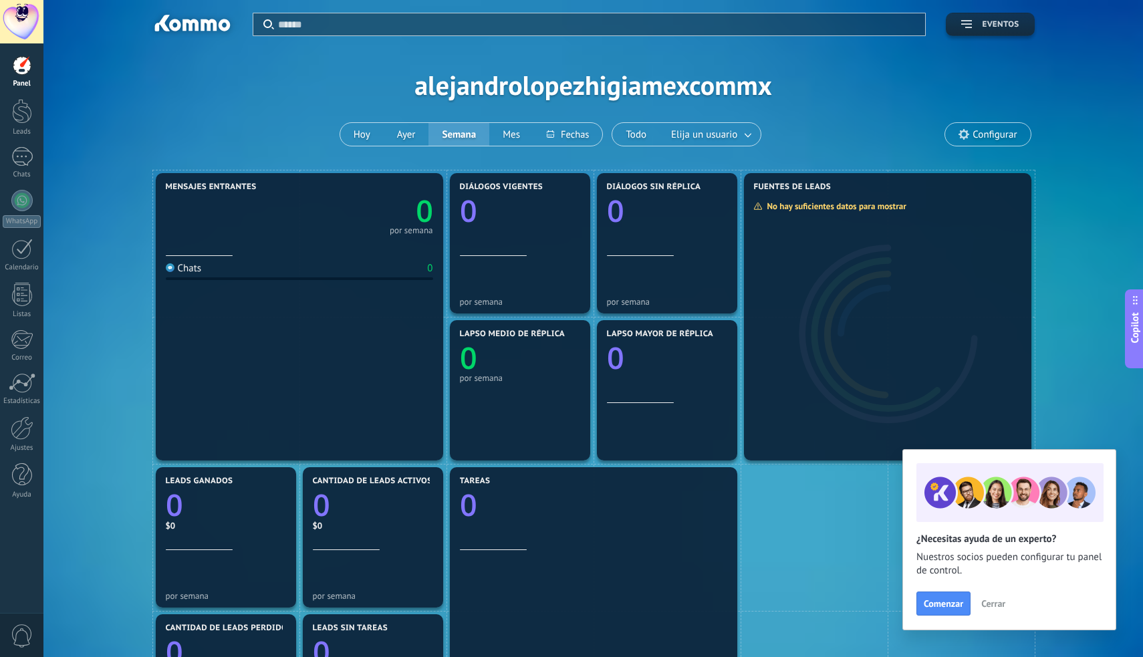
click at [961, 29] on button "Eventos" at bounding box center [990, 24] width 88 height 23
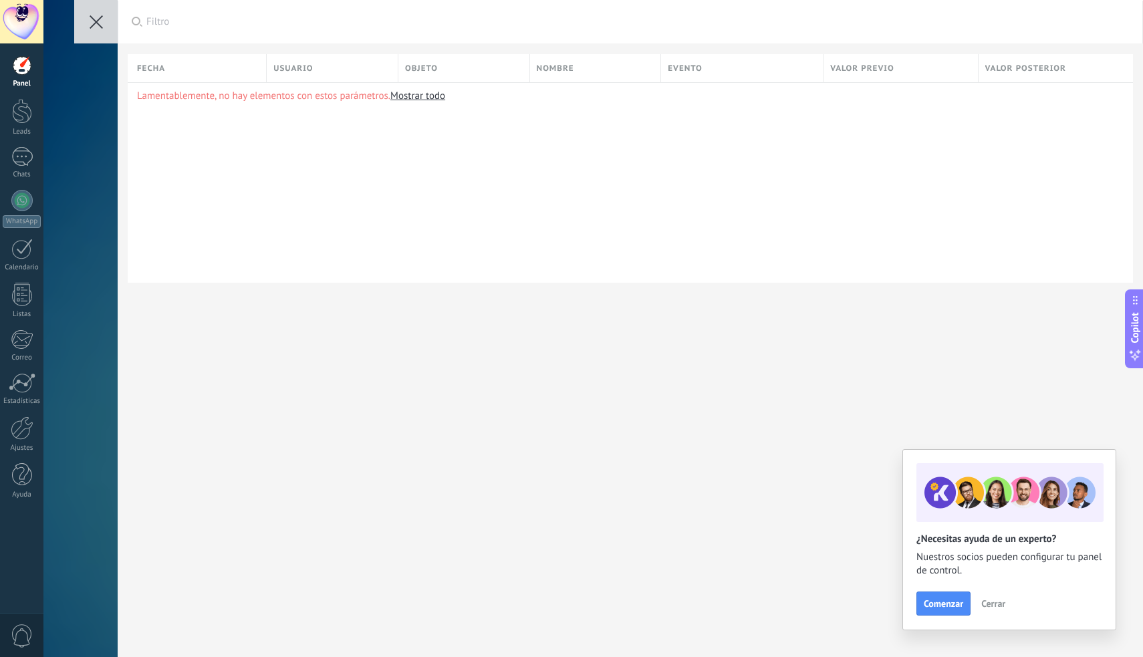
click at [96, 25] on icon at bounding box center [96, 21] width 13 height 13
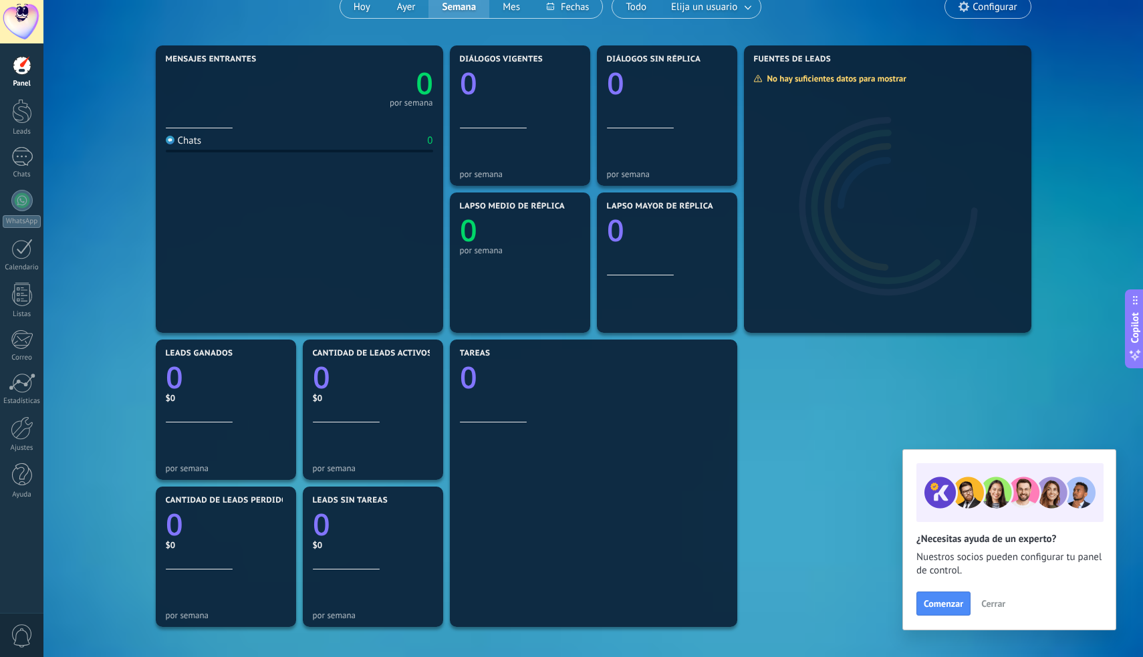
scroll to position [127, 0]
